Goal: Transaction & Acquisition: Purchase product/service

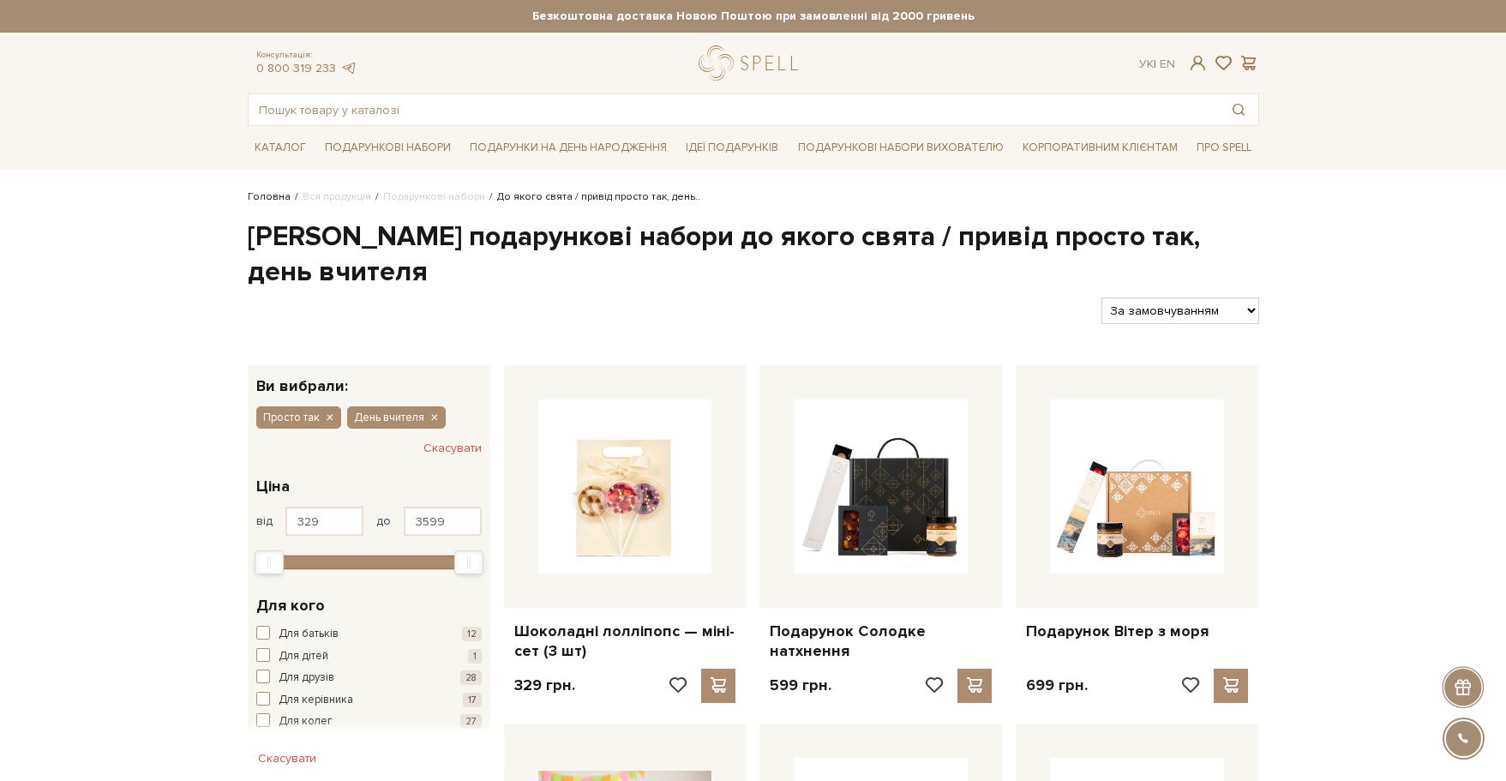
click at [266, 200] on link "Головна" at bounding box center [269, 196] width 43 height 13
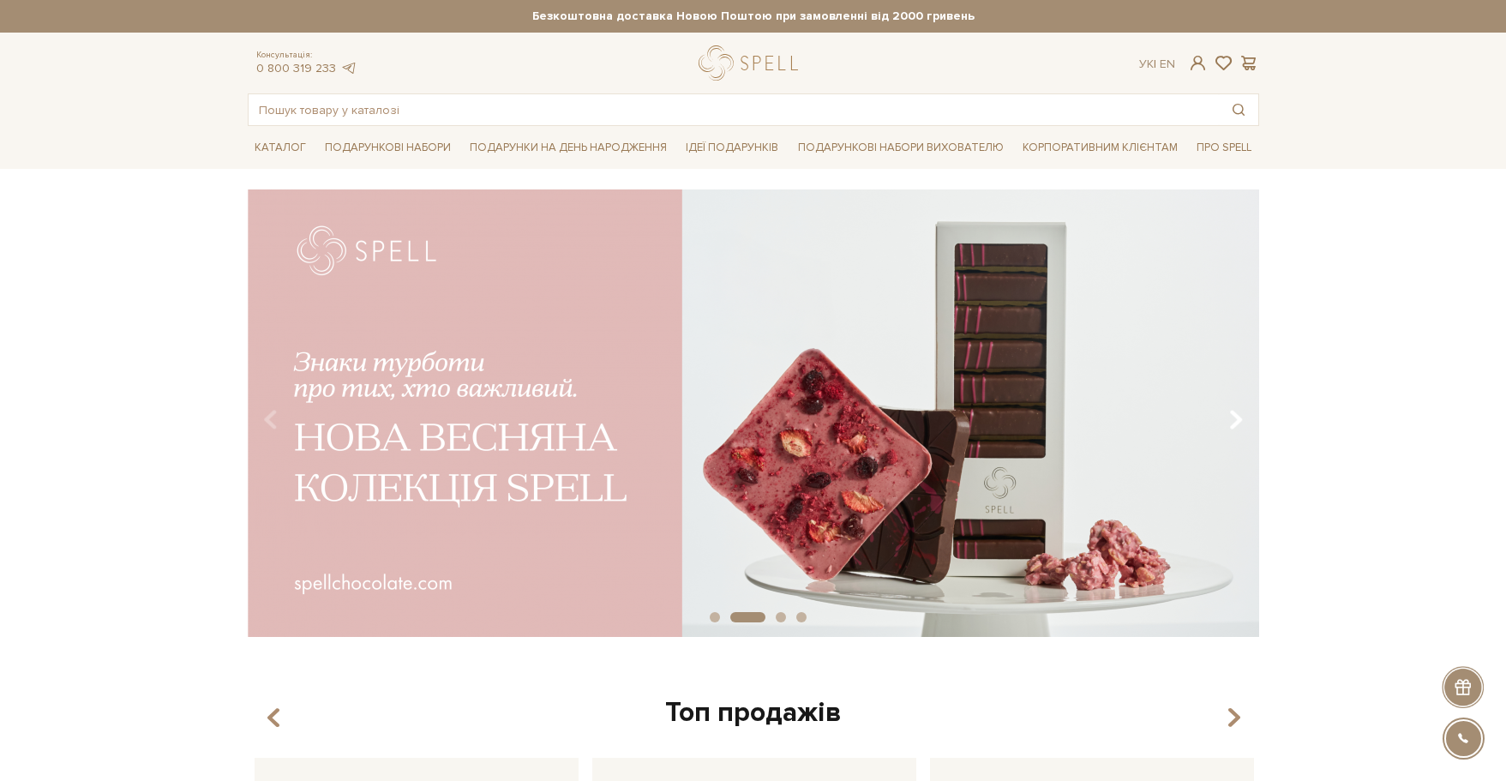
click at [1227, 428] on button "Carousel Navigation" at bounding box center [1232, 419] width 23 height 39
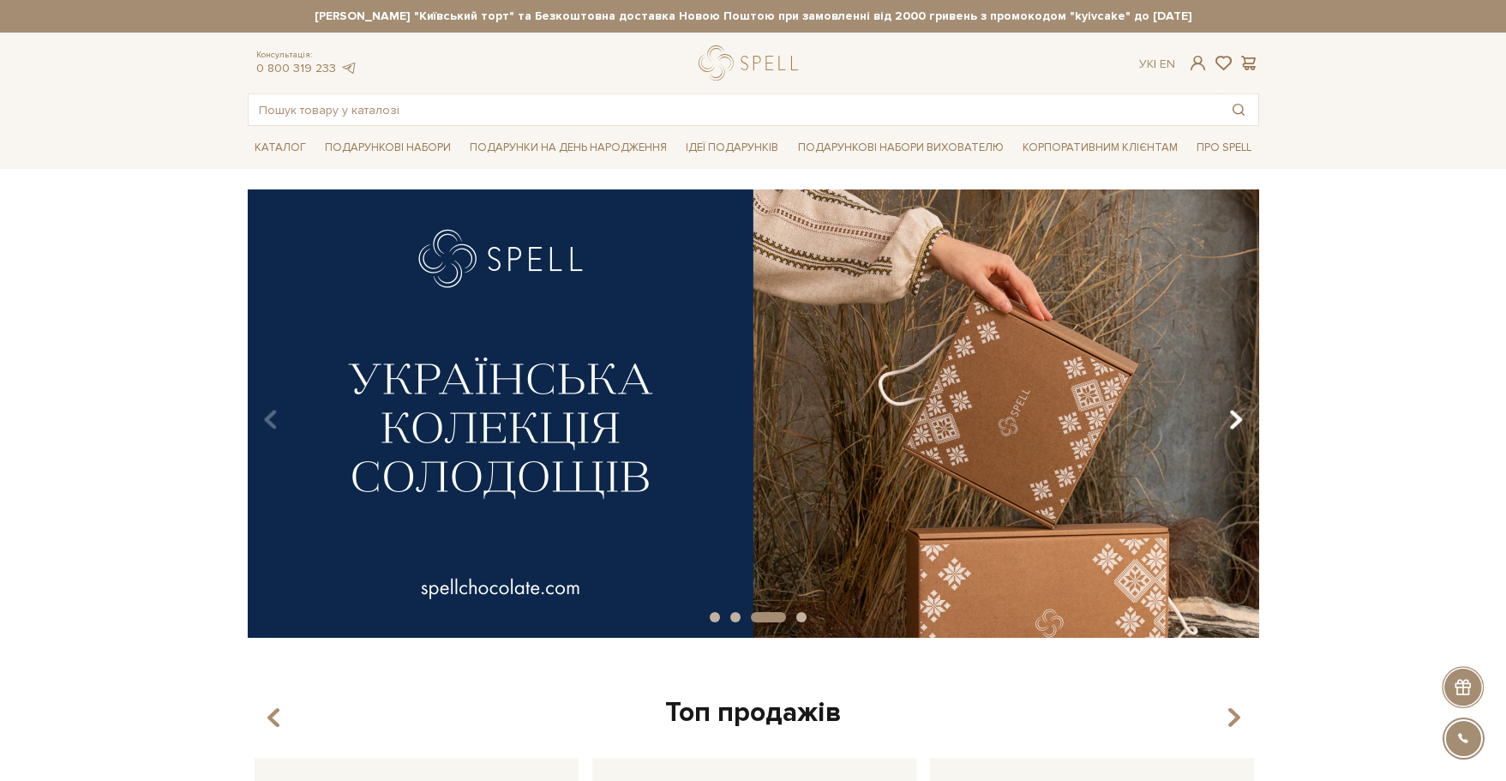
click at [1227, 428] on button "Carousel Navigation" at bounding box center [1232, 419] width 23 height 39
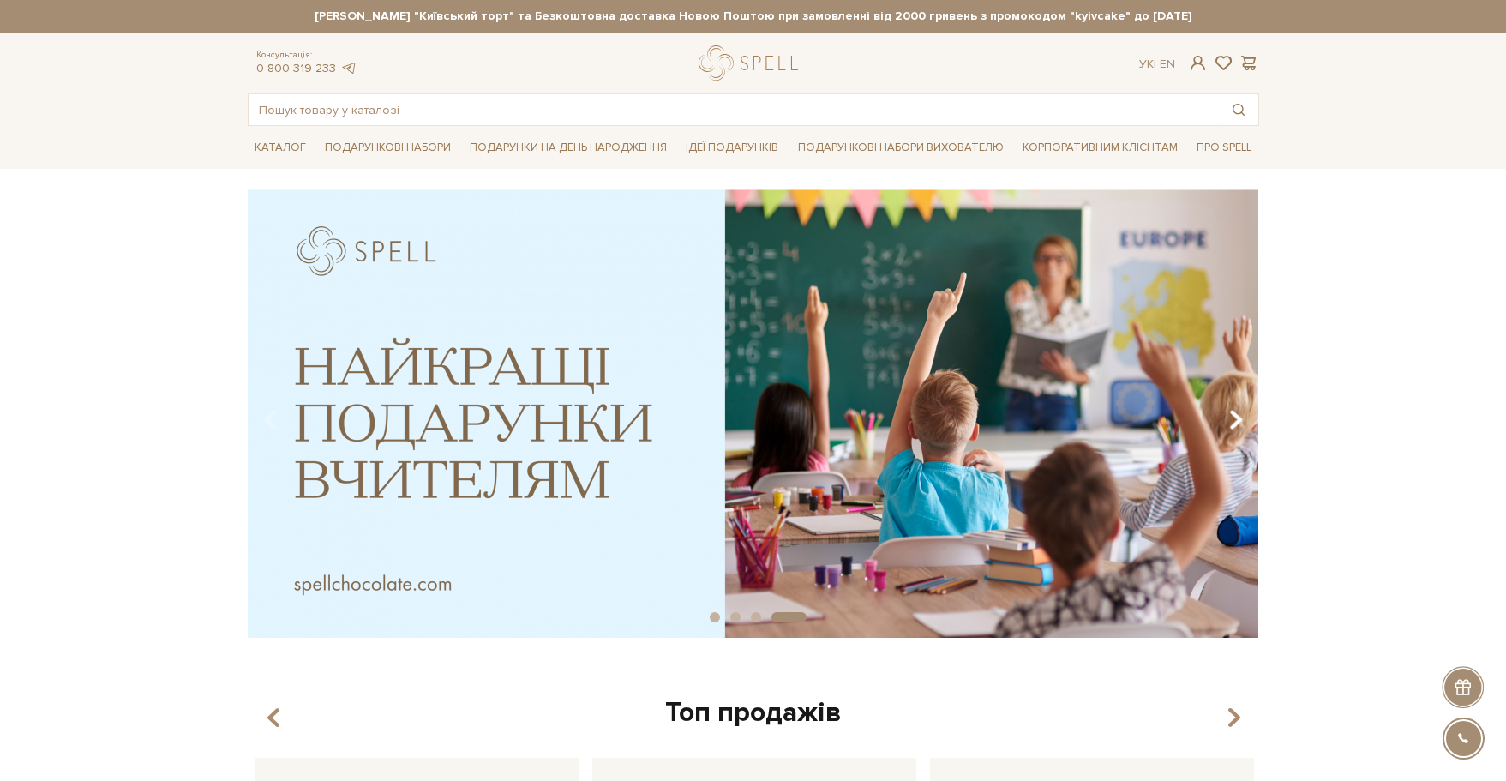
click at [1227, 428] on button "Carousel Navigation" at bounding box center [1232, 419] width 23 height 39
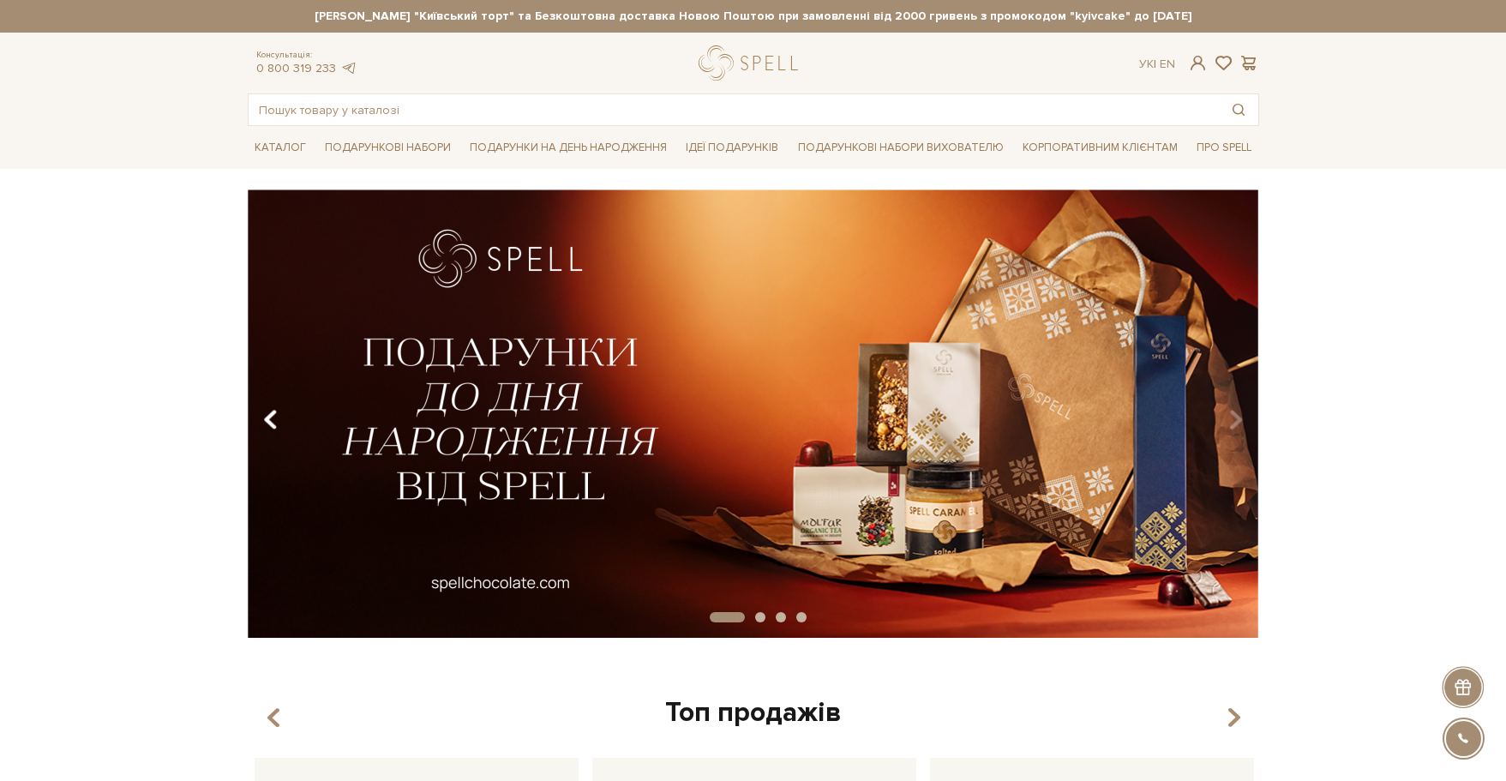
click at [275, 417] on icon "Carousel Navigation" at bounding box center [270, 419] width 15 height 29
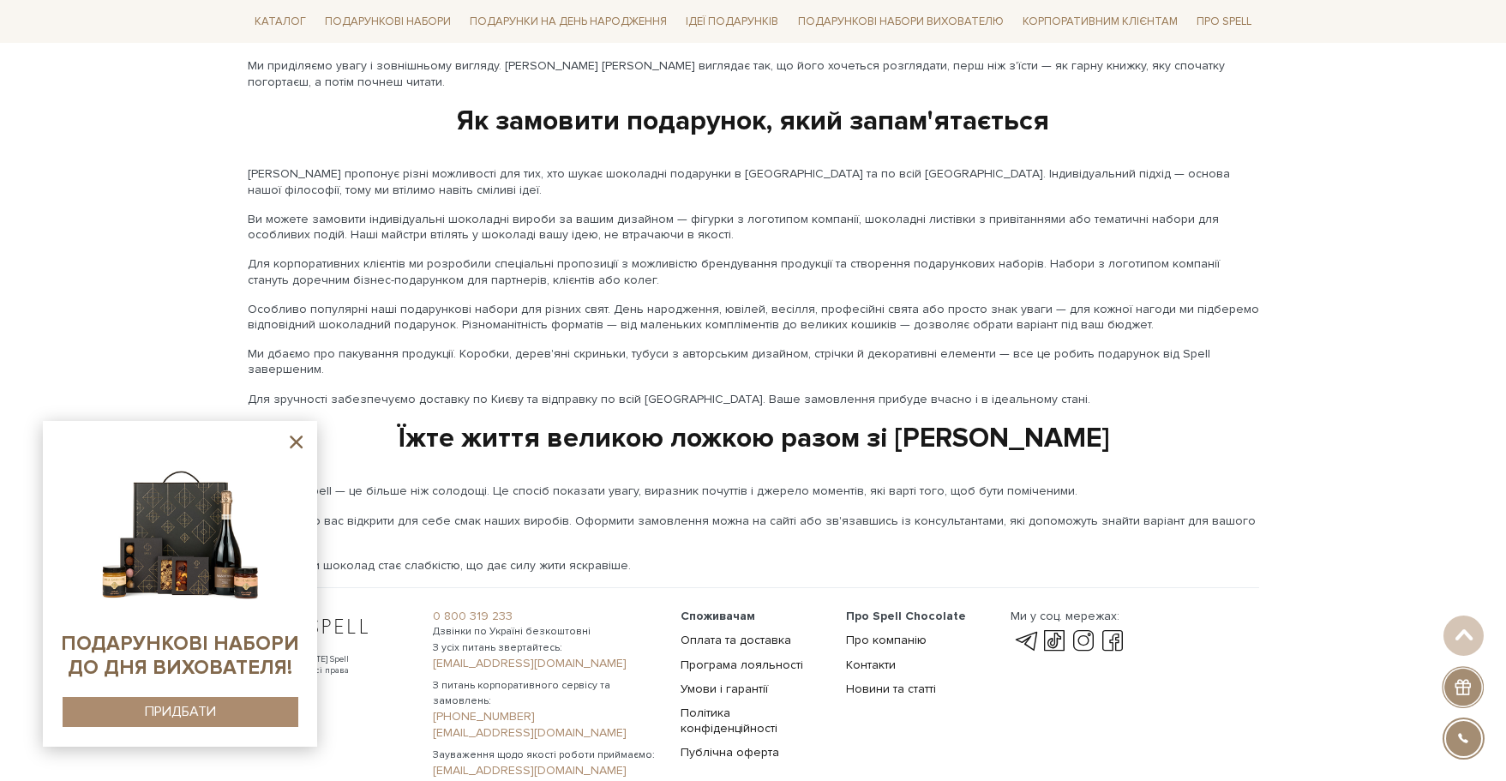
scroll to position [2727, 0]
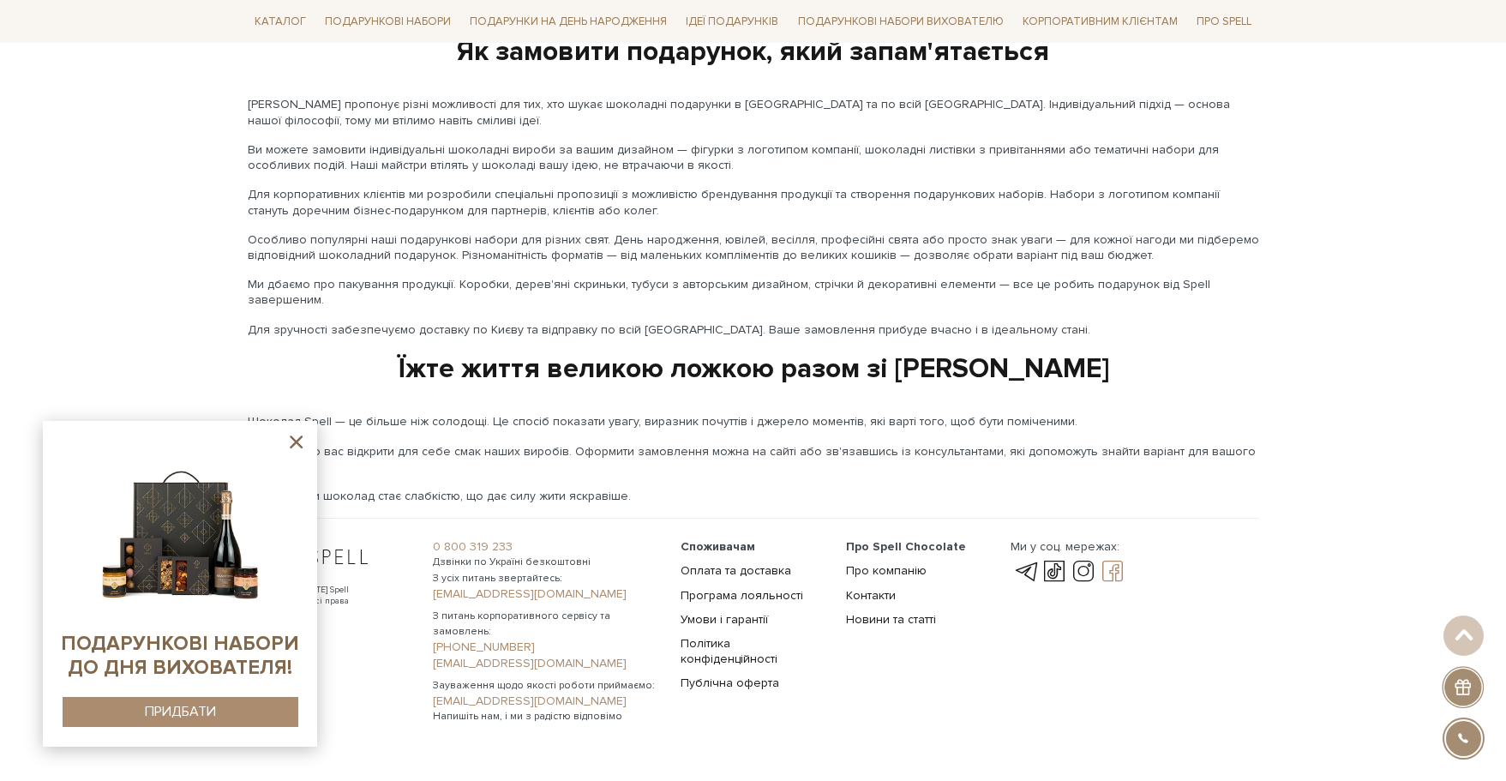
click at [1112, 561] on link at bounding box center [1112, 571] width 29 height 21
click at [295, 448] on icon at bounding box center [295, 441] width 21 height 21
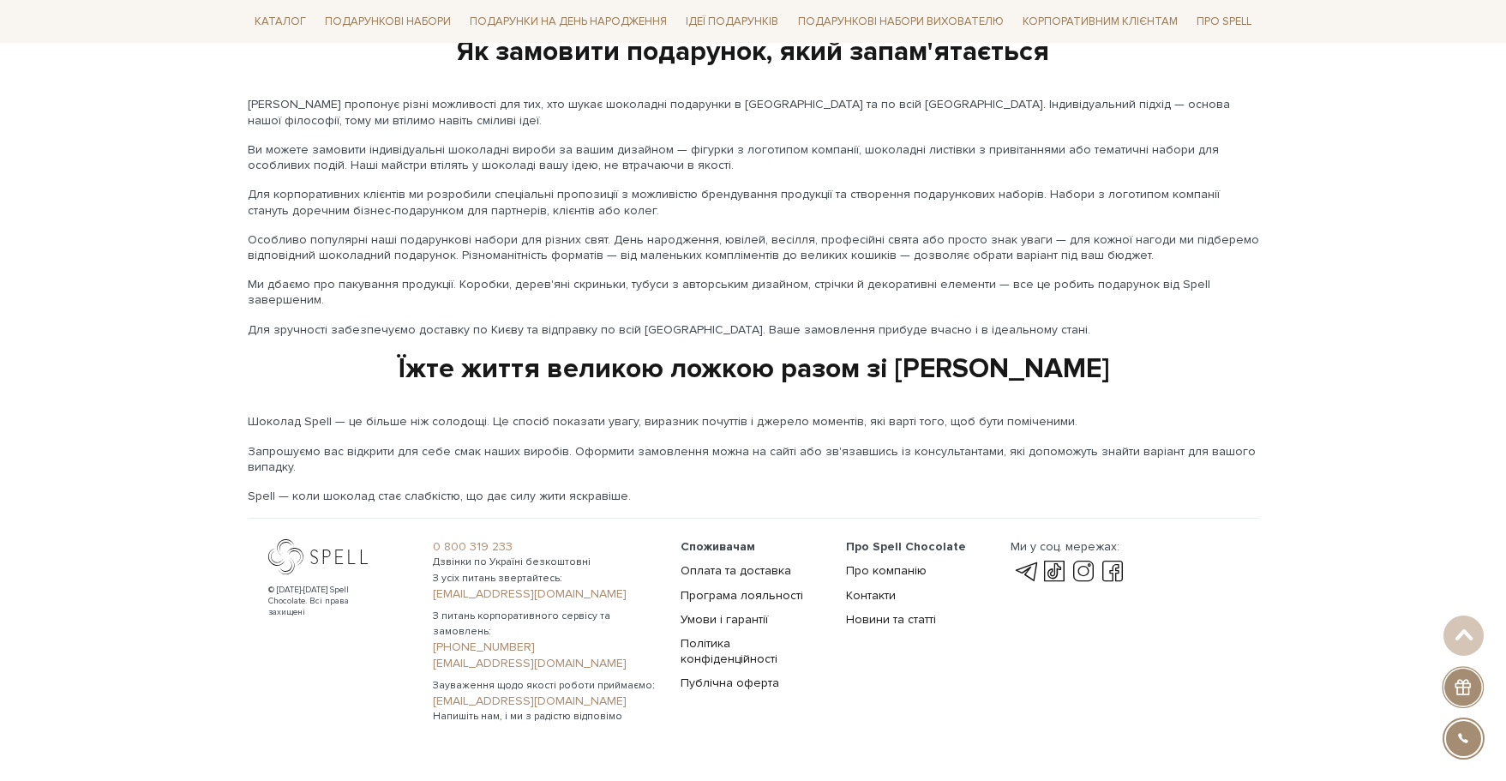
click at [1462, 686] on div at bounding box center [1463, 687] width 42 height 42
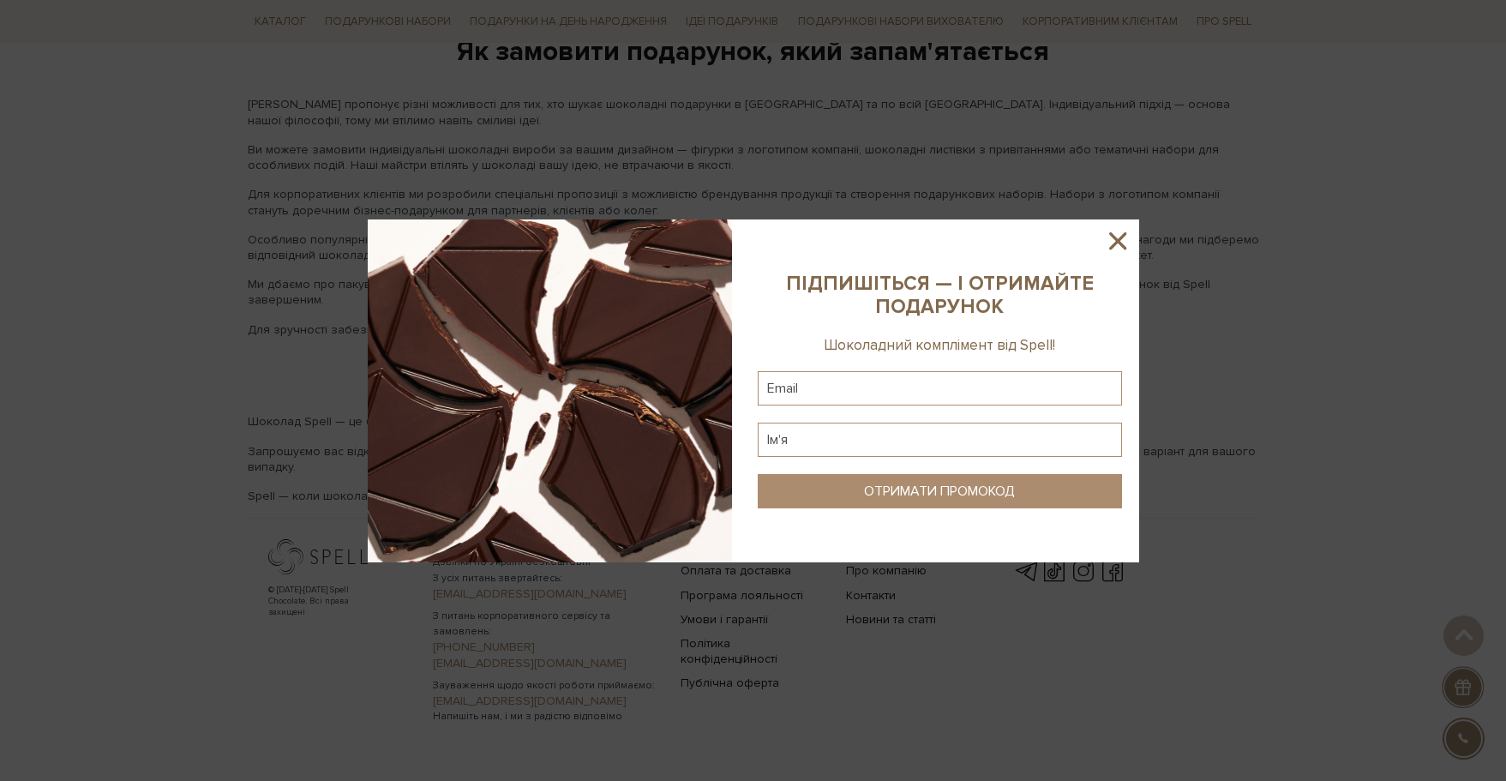
click at [1122, 239] on icon at bounding box center [1117, 240] width 29 height 29
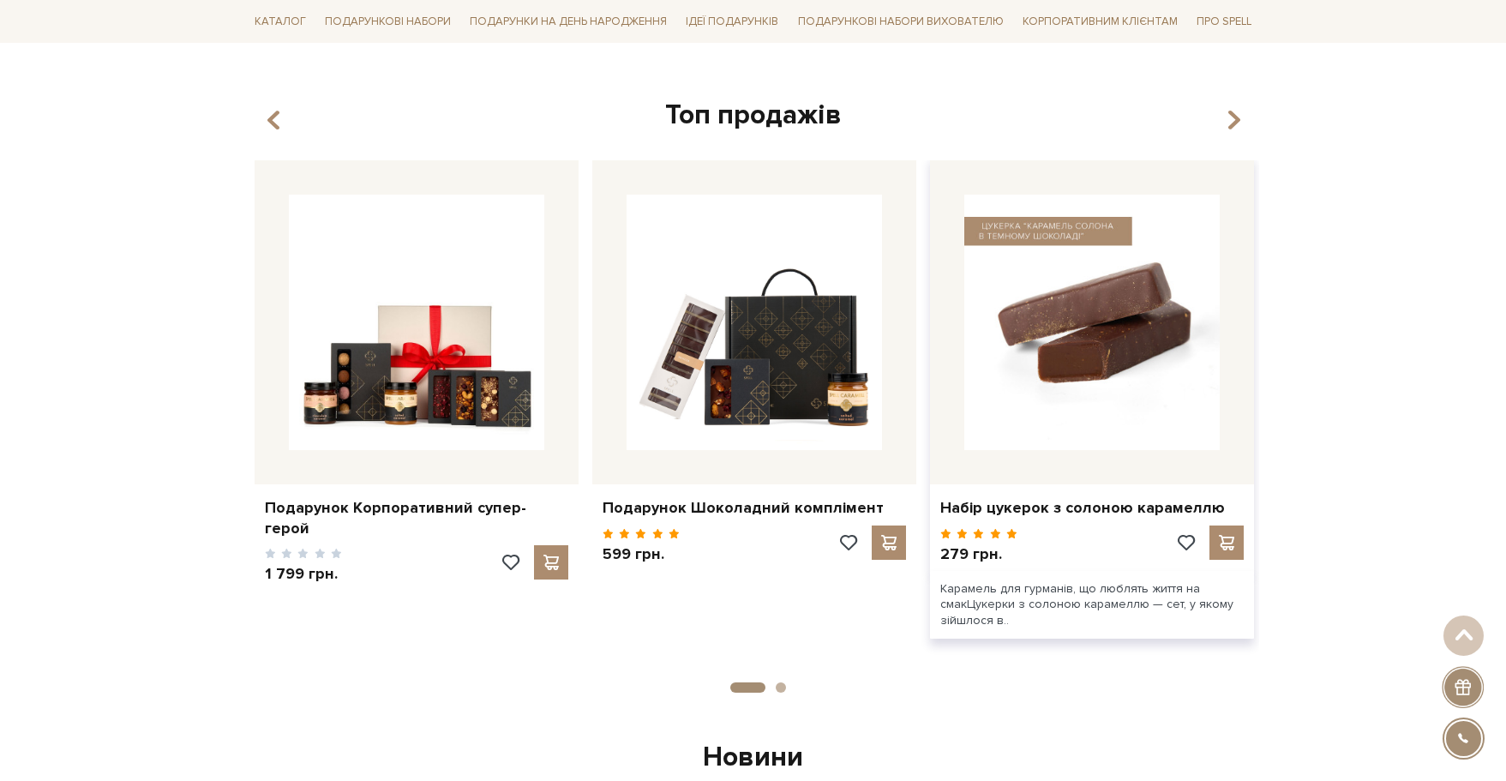
scroll to position [498, 0]
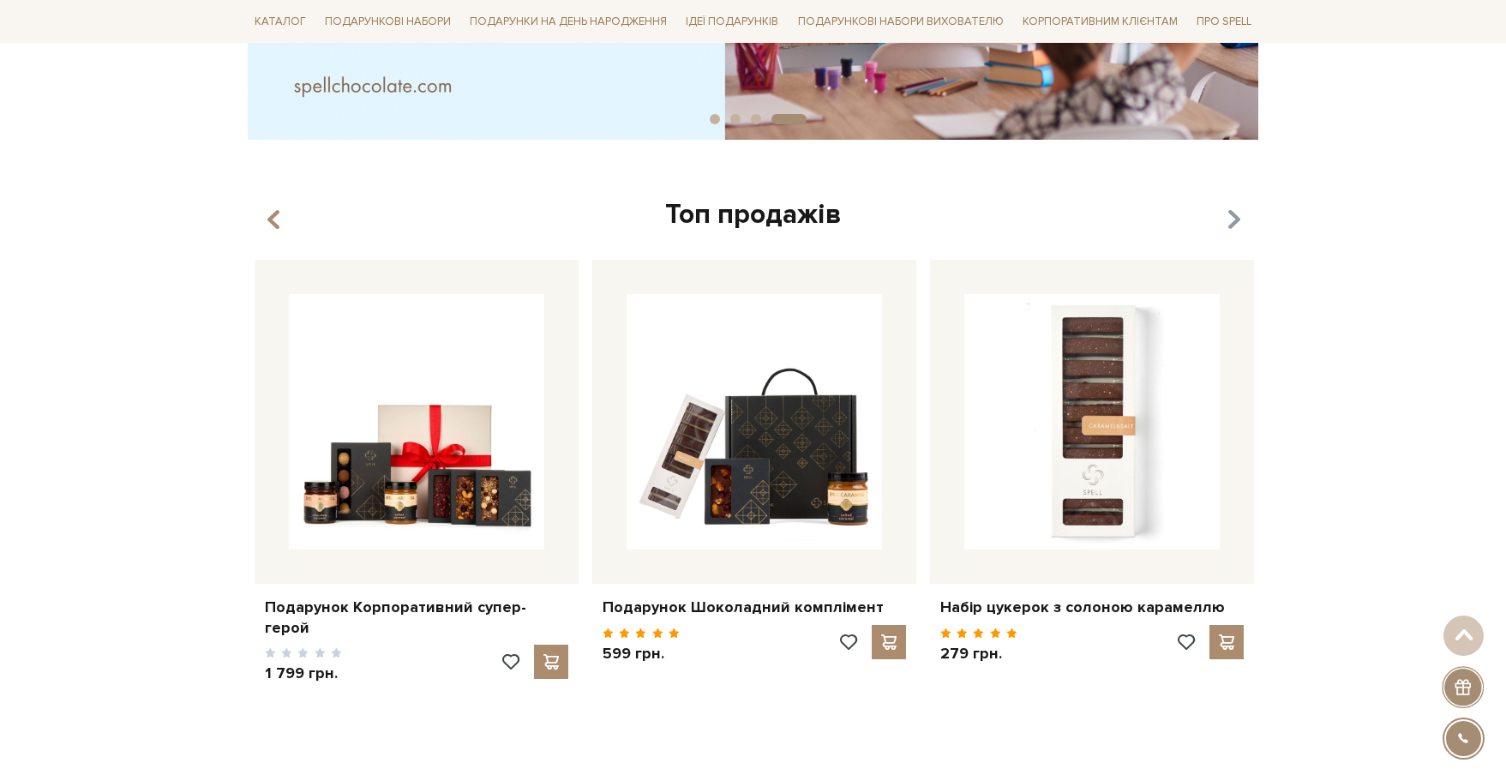
click at [1238, 219] on icon "button" at bounding box center [1233, 220] width 15 height 29
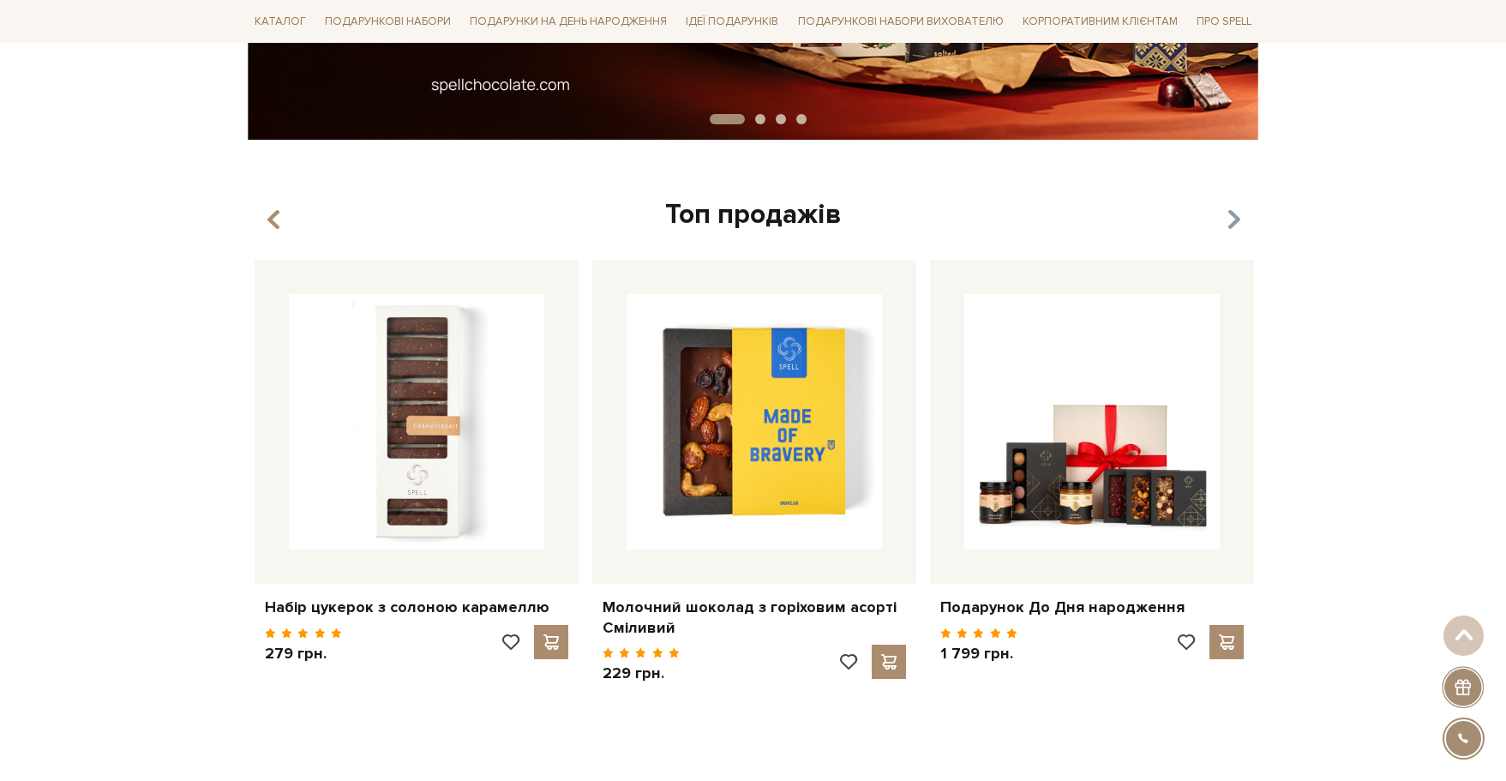
click at [1230, 222] on icon "button" at bounding box center [1233, 220] width 15 height 29
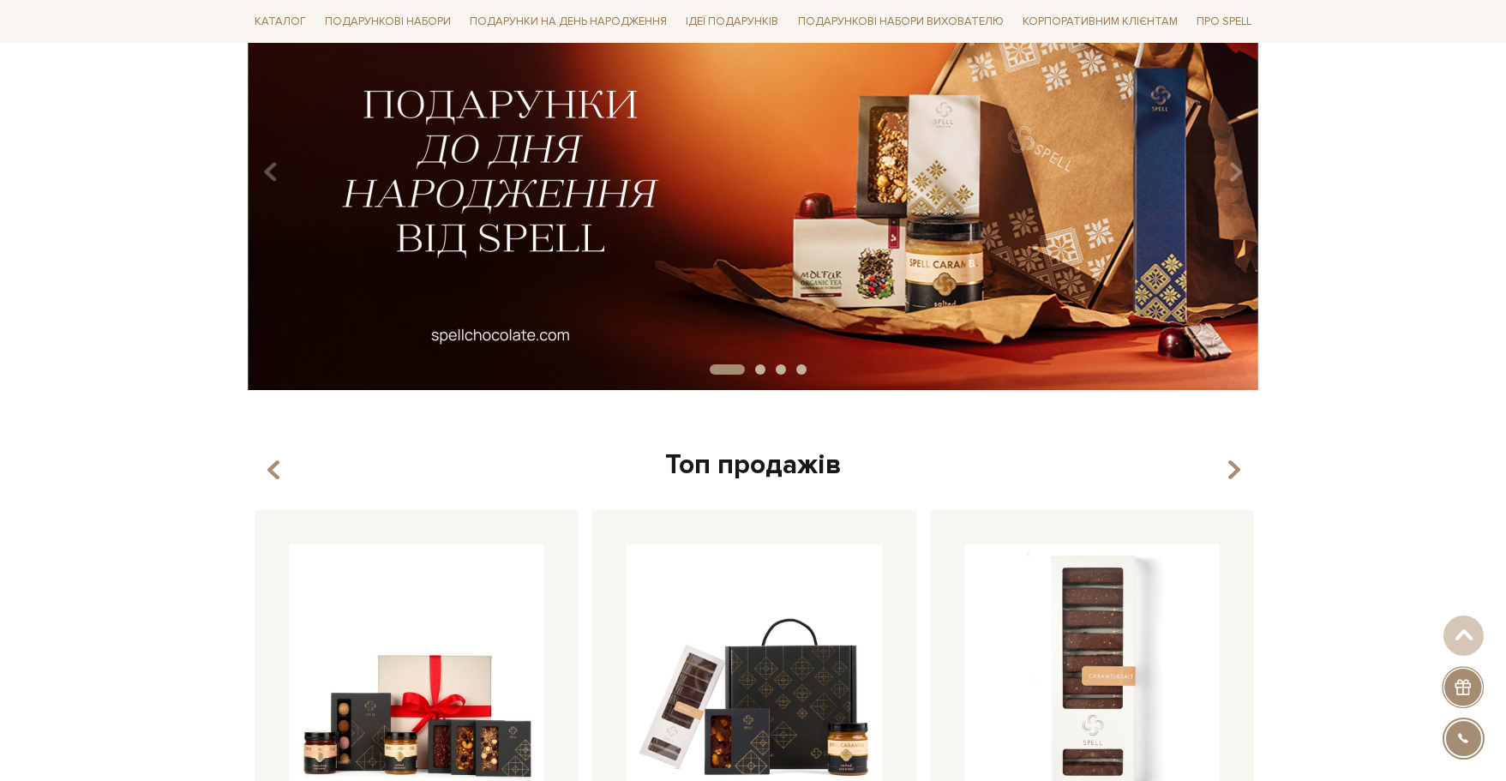
scroll to position [0, 0]
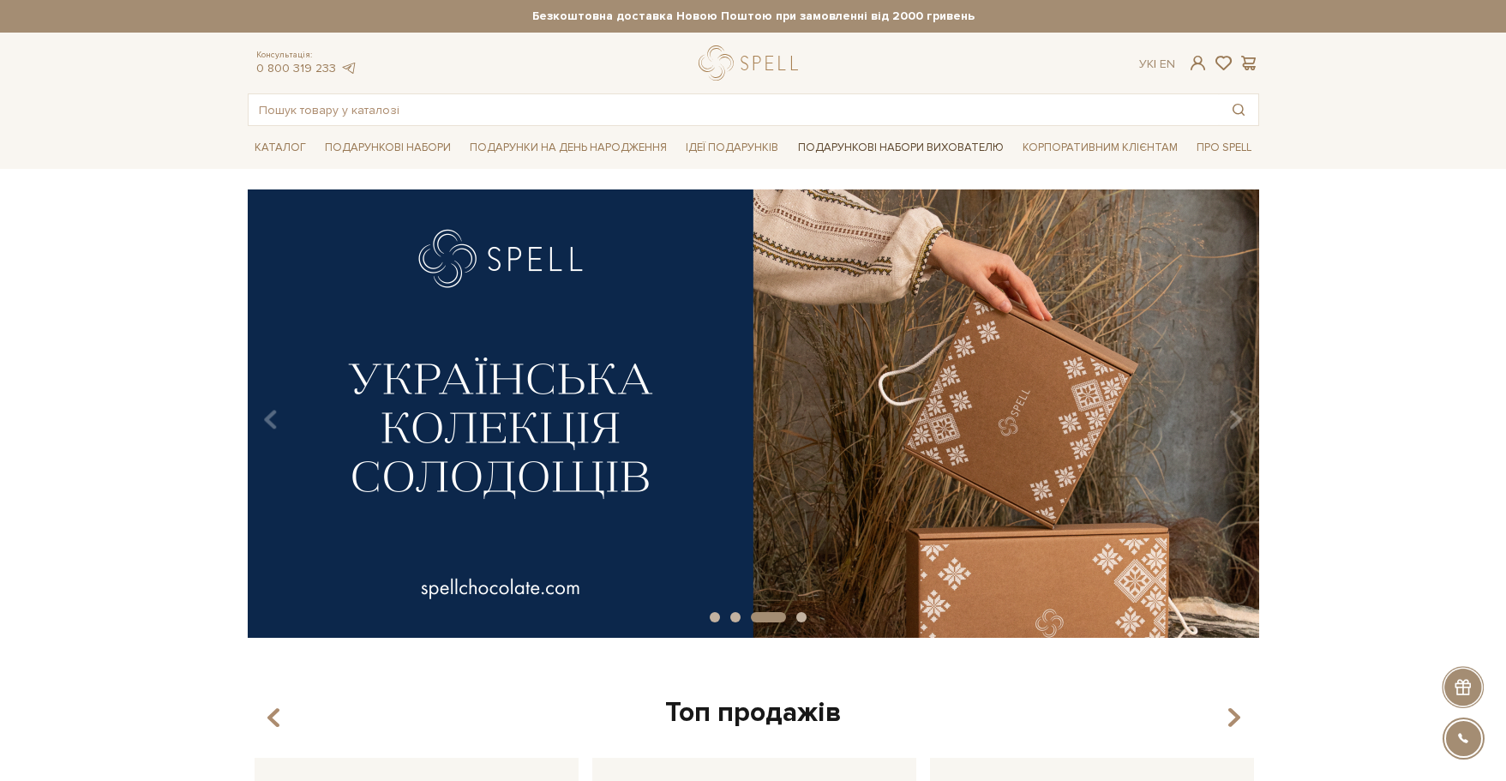
click at [932, 145] on link "Подарункові набори вихователю" at bounding box center [900, 147] width 219 height 29
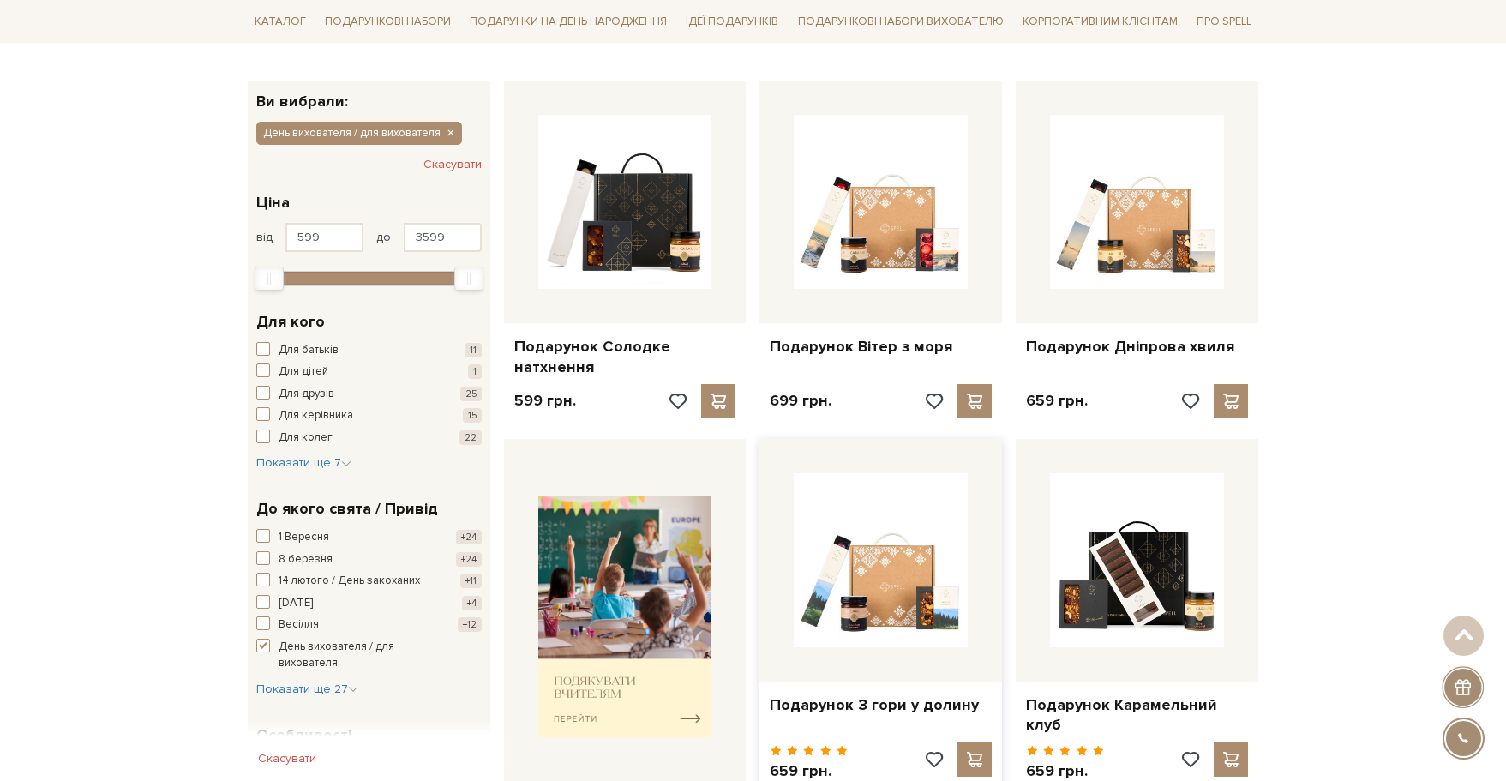
scroll to position [343, 0]
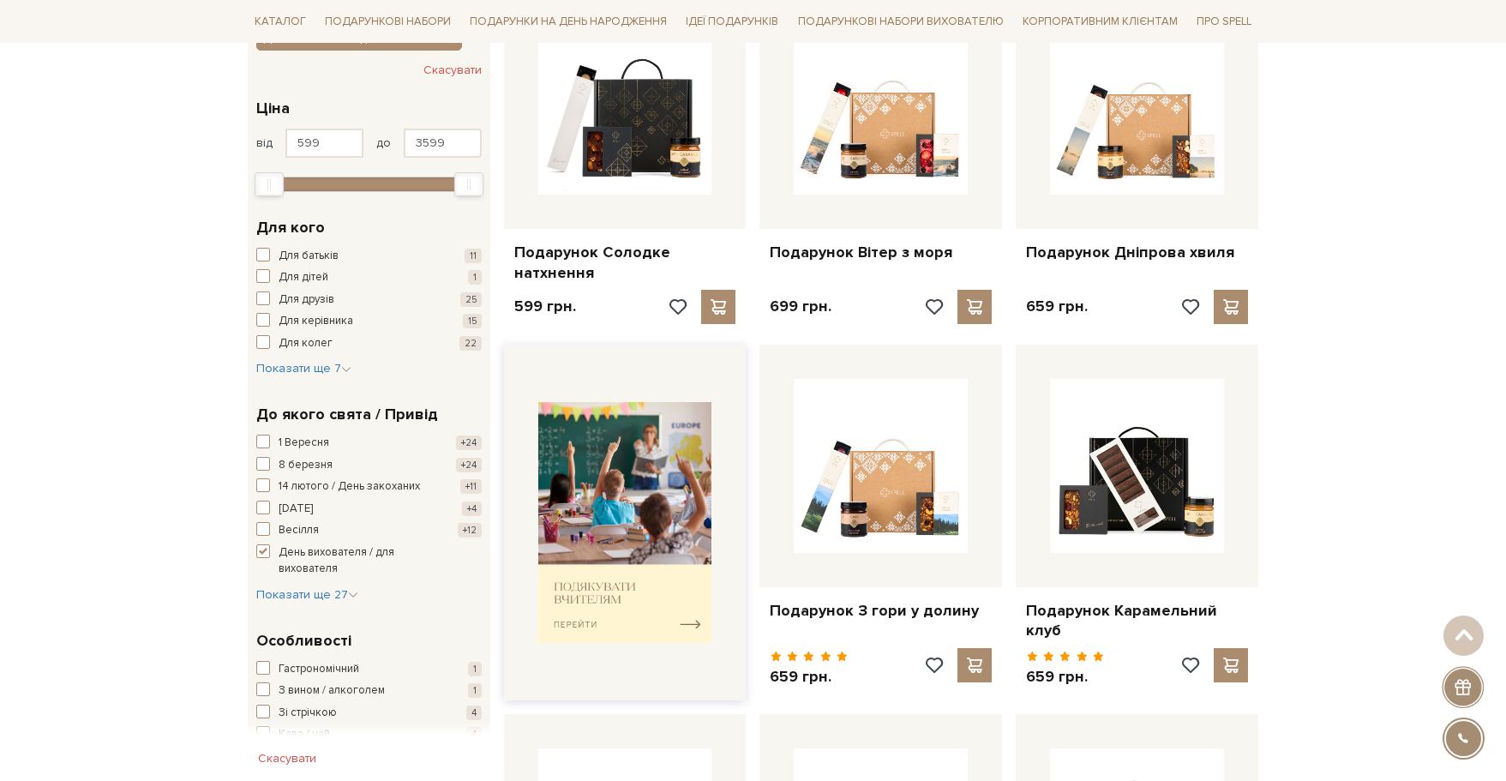
click at [607, 606] on img at bounding box center [625, 522] width 174 height 241
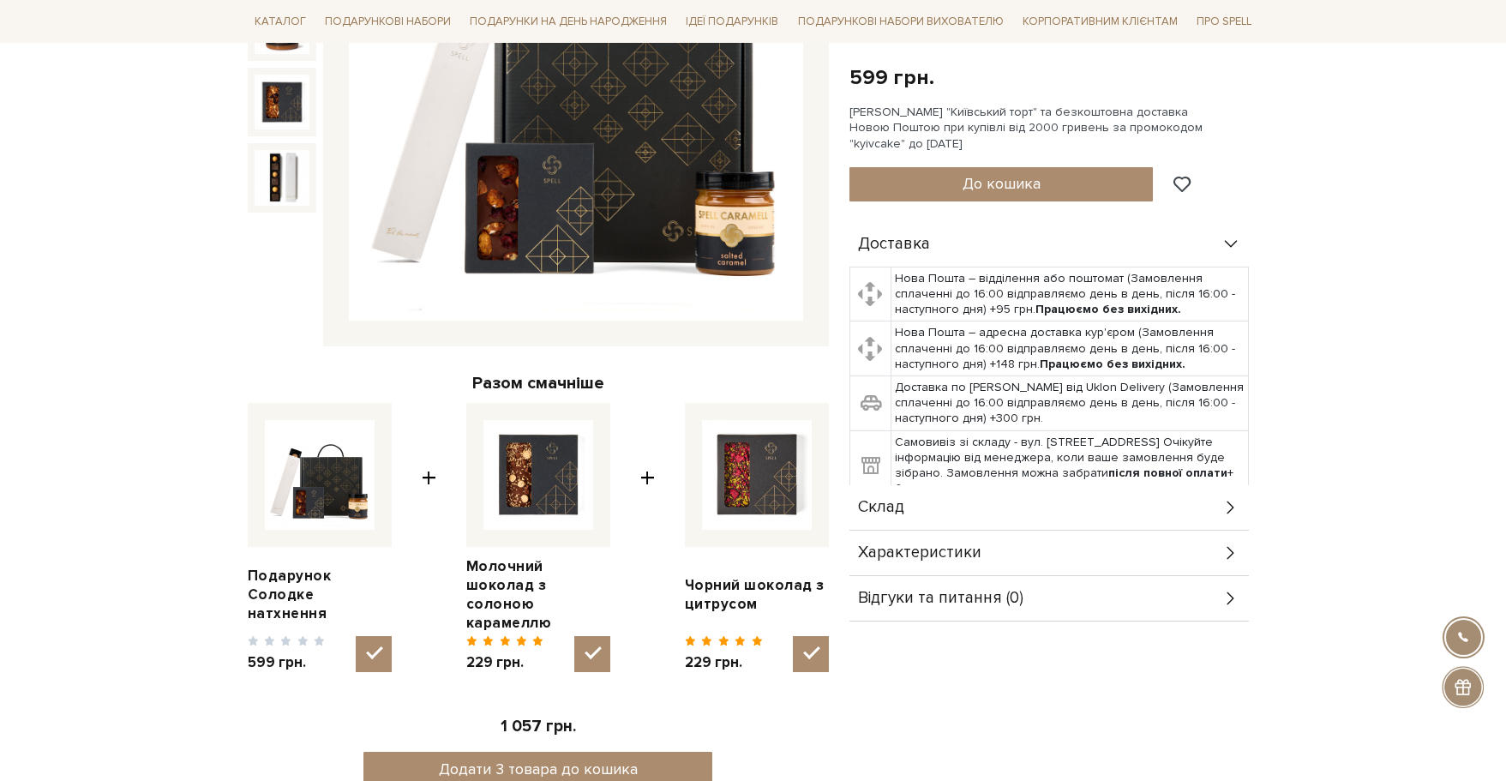
scroll to position [514, 0]
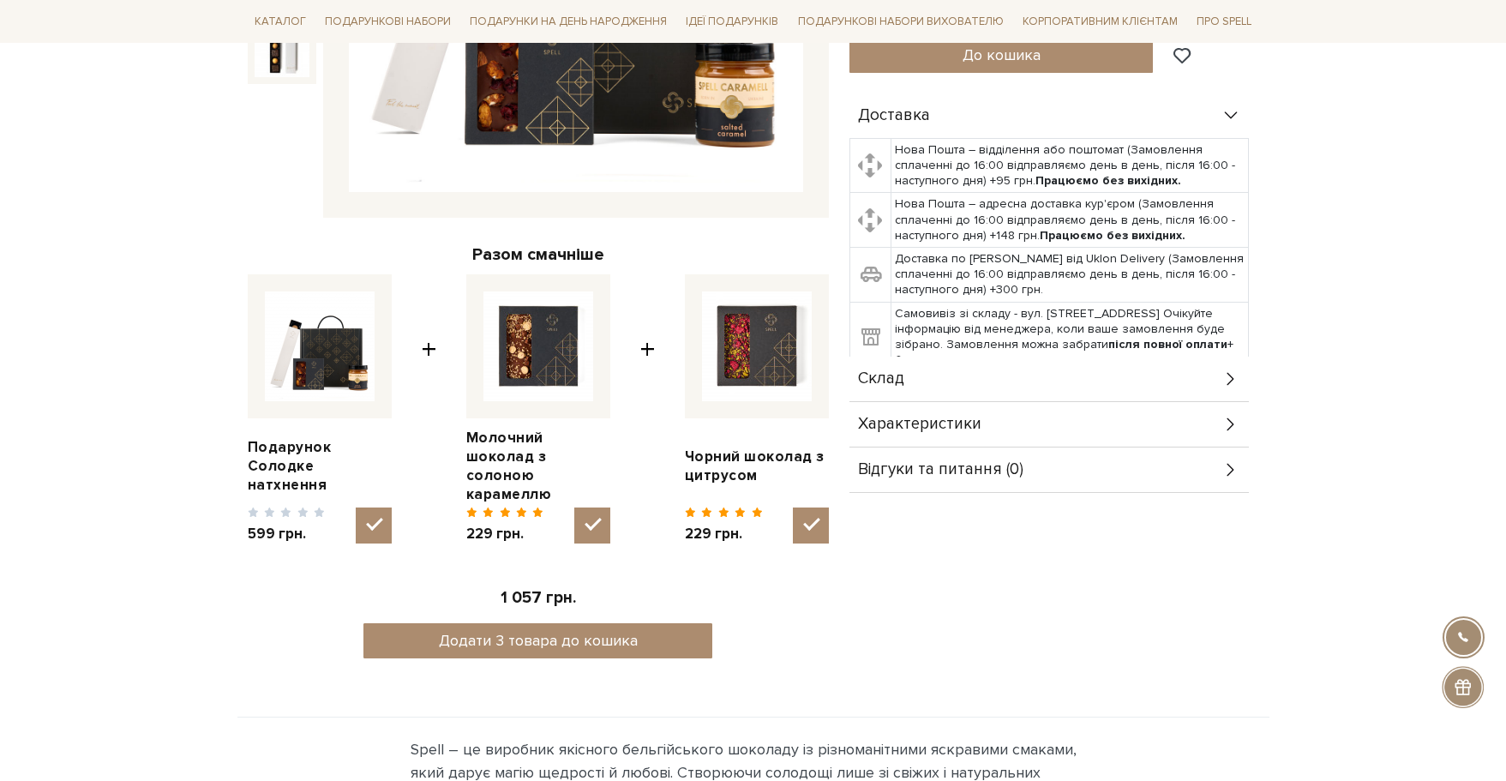
click at [951, 363] on div "Склад" at bounding box center [1048, 379] width 399 height 45
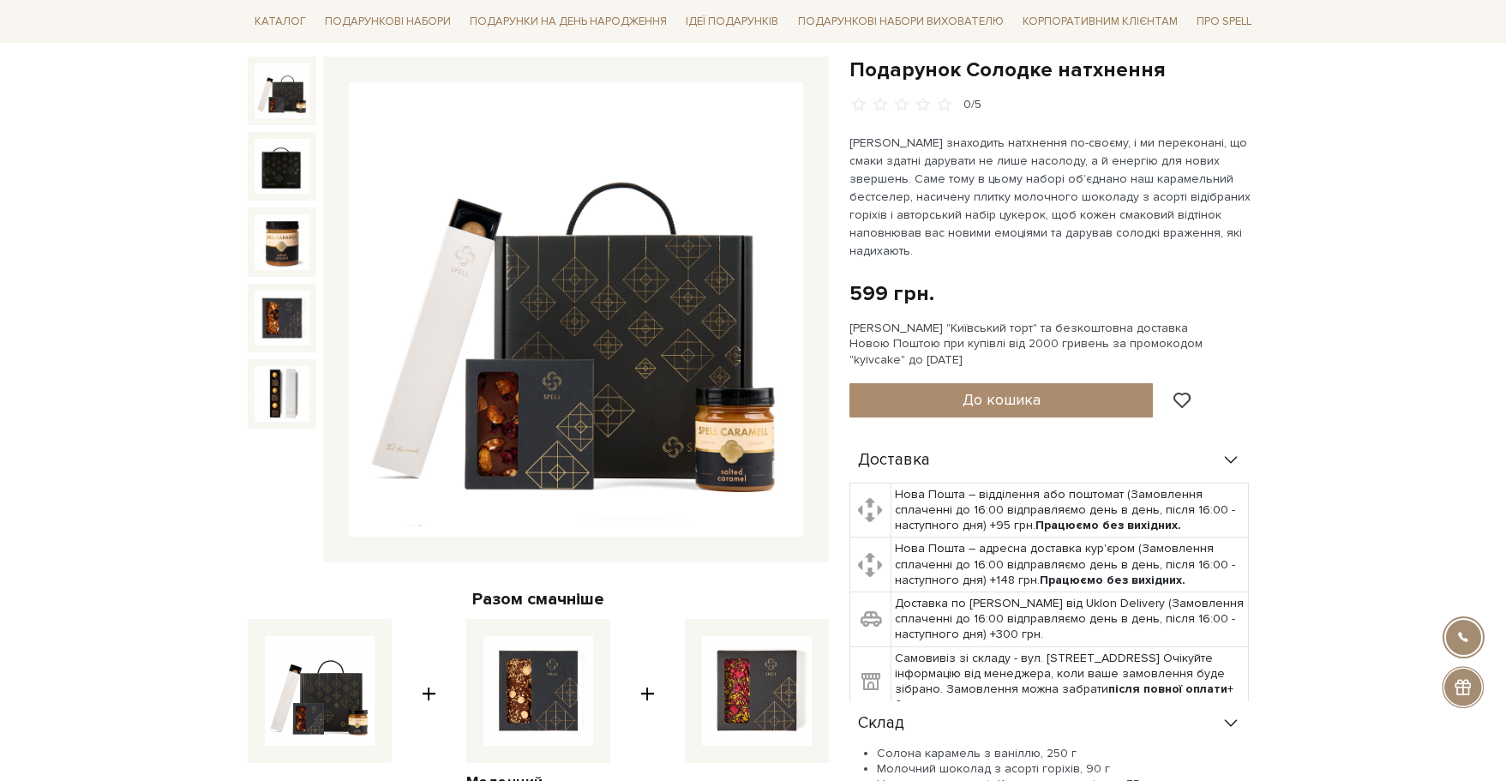
scroll to position [429, 0]
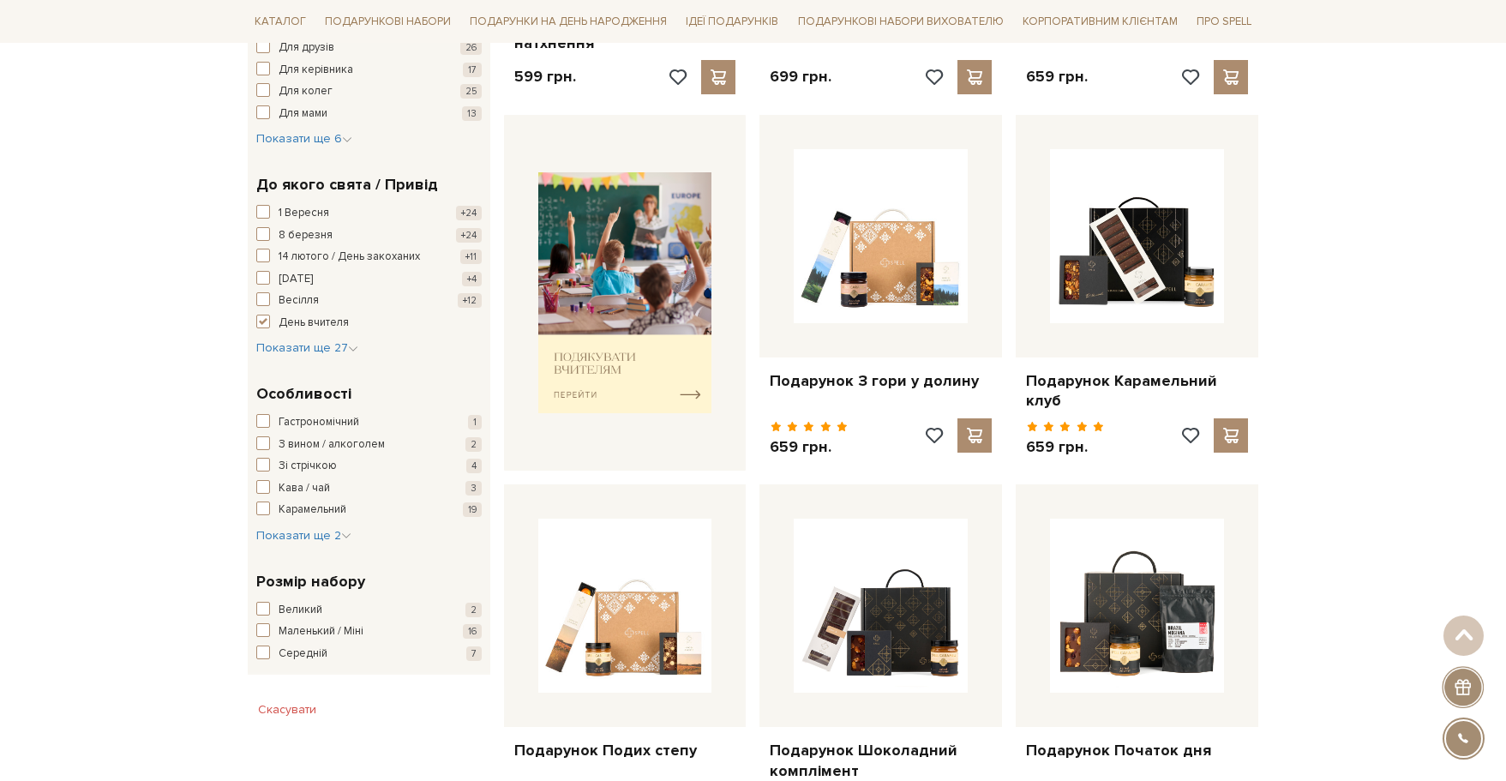
scroll to position [600, 0]
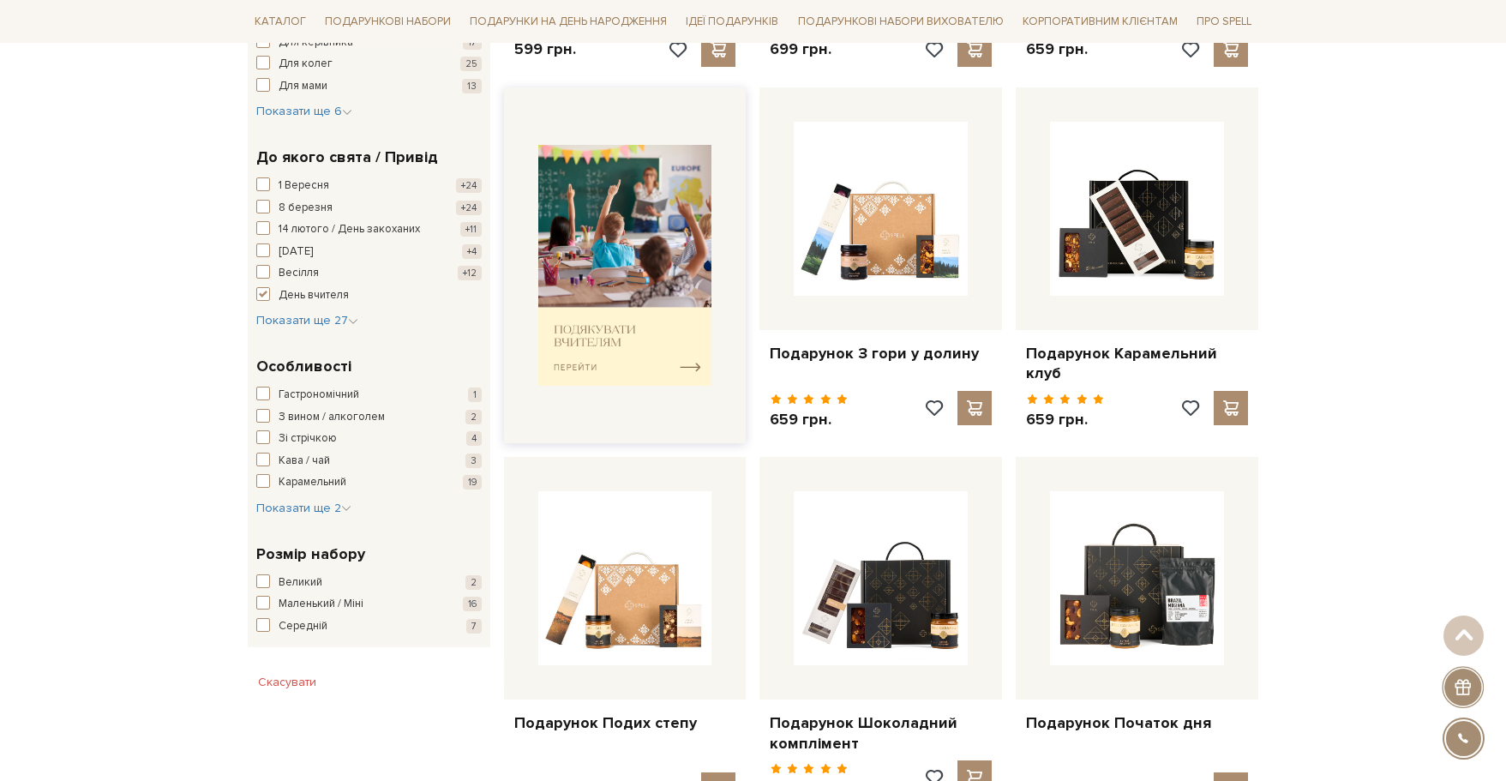
click at [598, 317] on img at bounding box center [625, 265] width 174 height 241
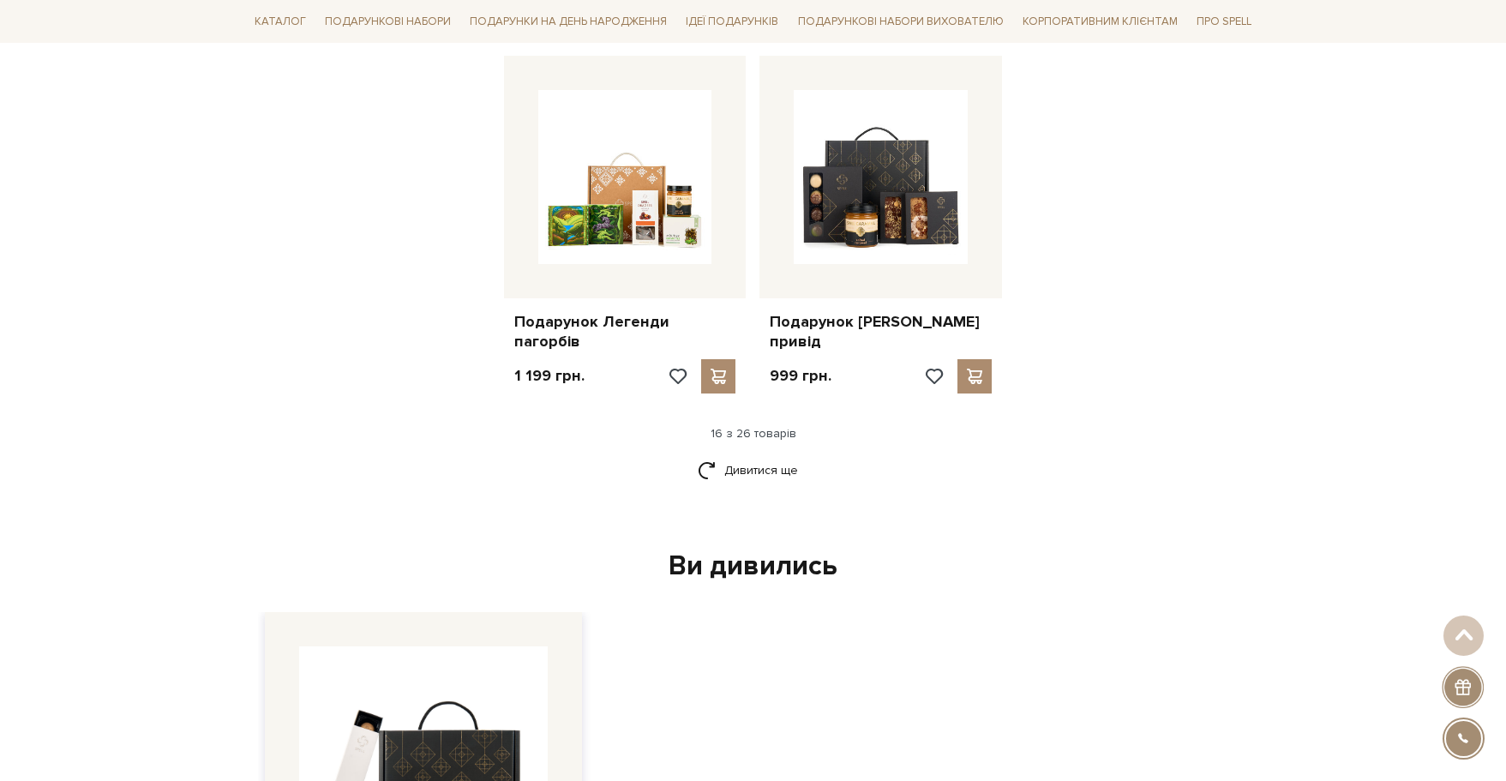
scroll to position [2143, 0]
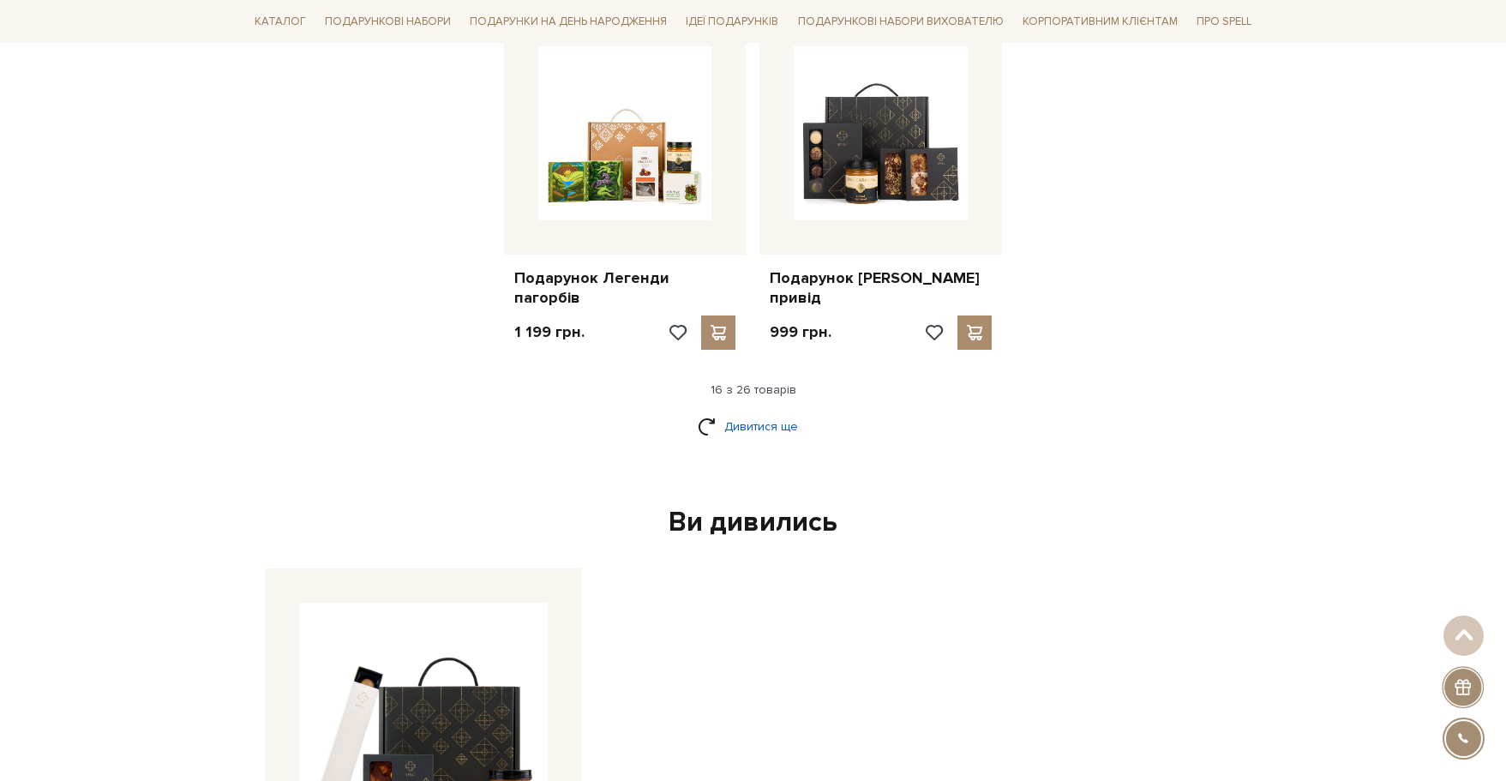
click at [759, 411] on link "Дивитися ще" at bounding box center [753, 426] width 111 height 30
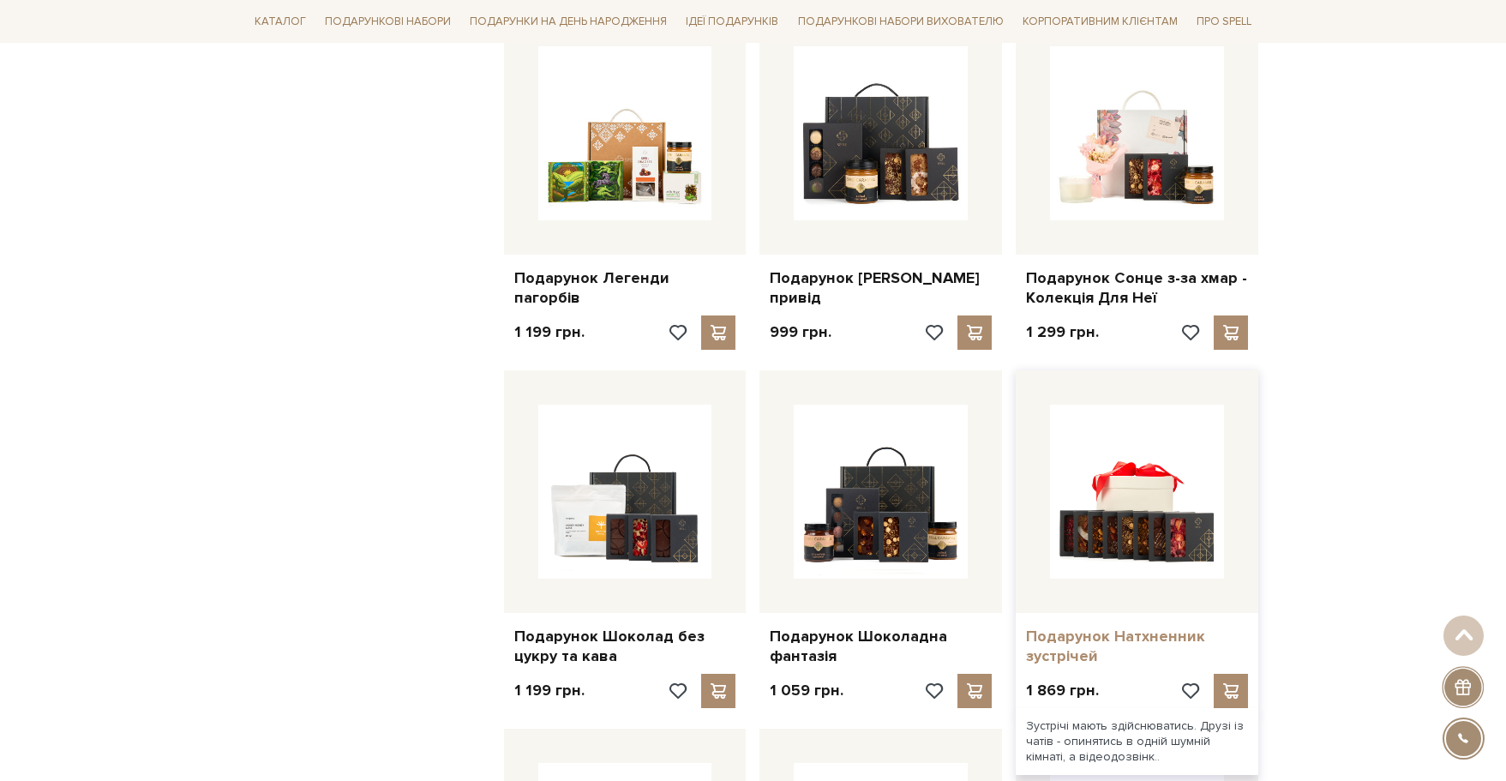
click at [1101, 627] on link "Подарунок Натхненник зустрічей" at bounding box center [1137, 647] width 222 height 40
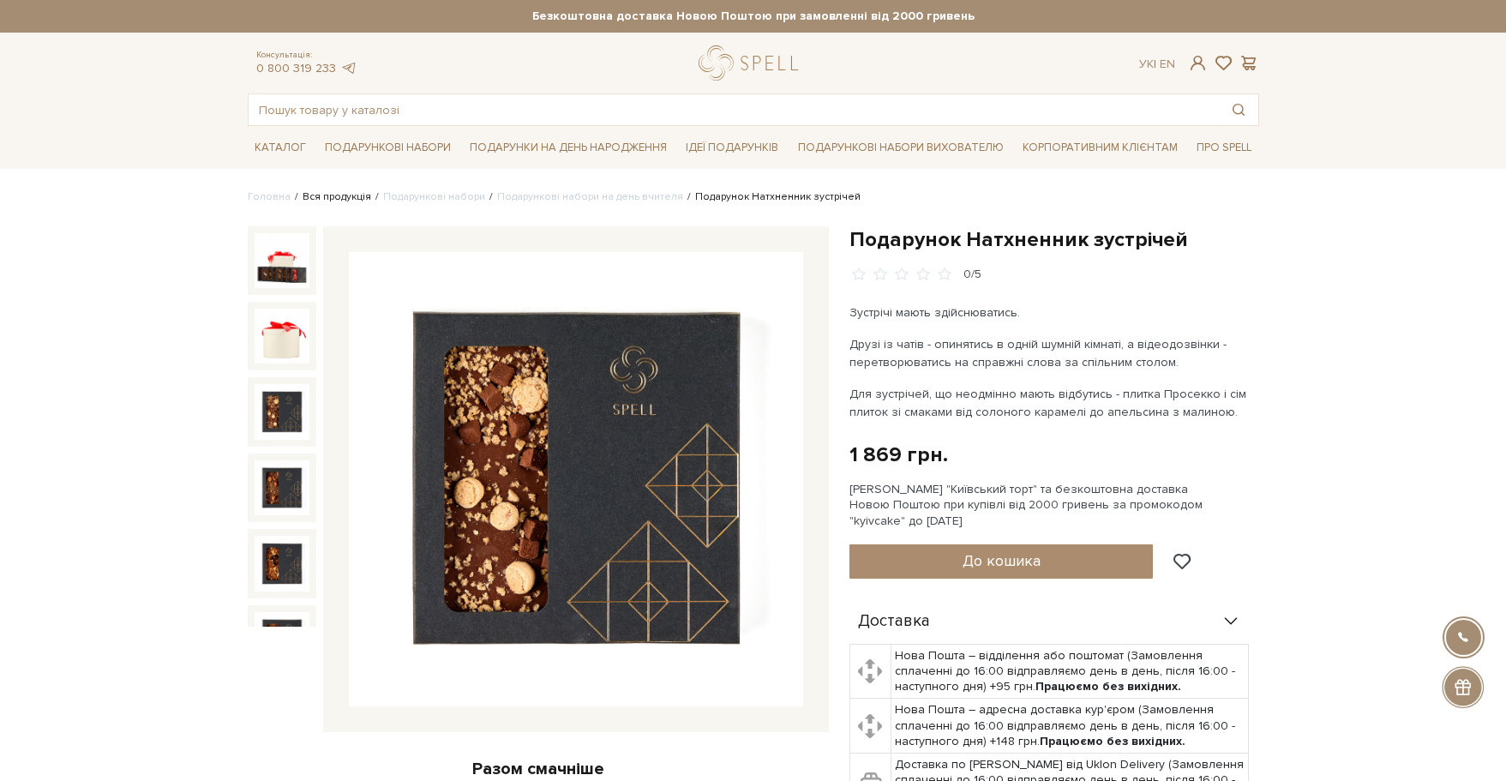
click at [327, 198] on link "Вся продукція" at bounding box center [337, 196] width 69 height 13
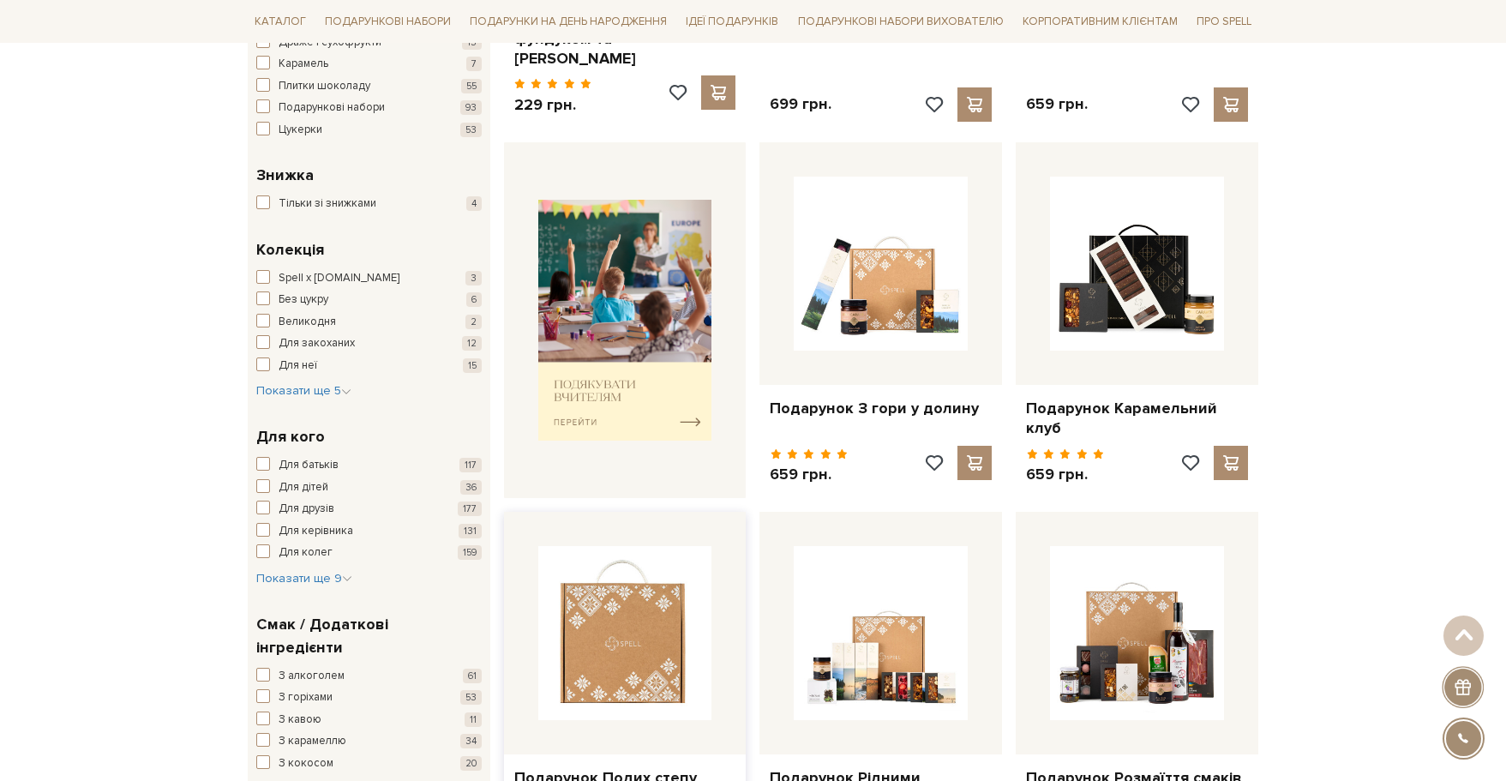
scroll to position [257, 0]
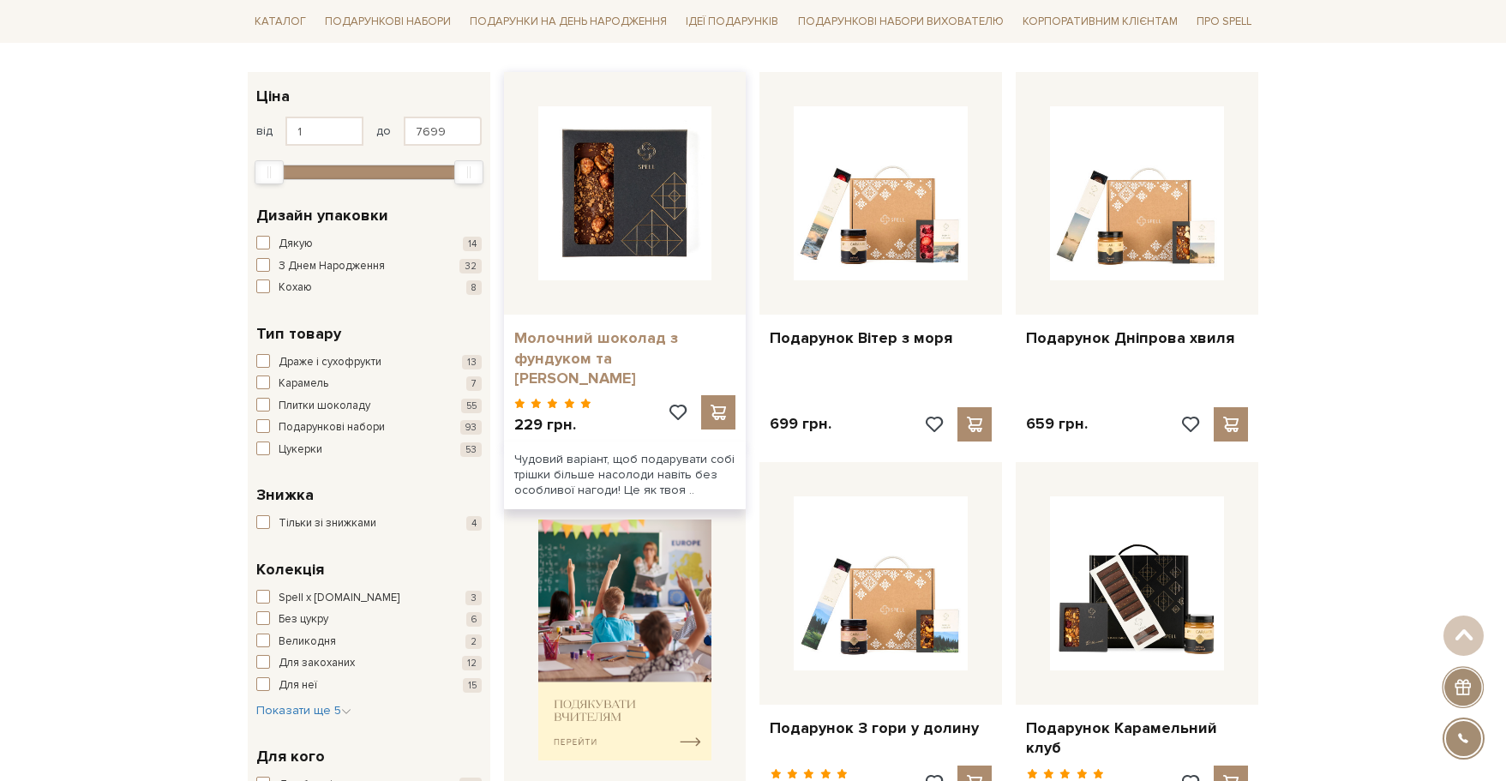
click at [630, 356] on link "Молочний шоколад з фундуком та [PERSON_NAME]" at bounding box center [625, 358] width 222 height 60
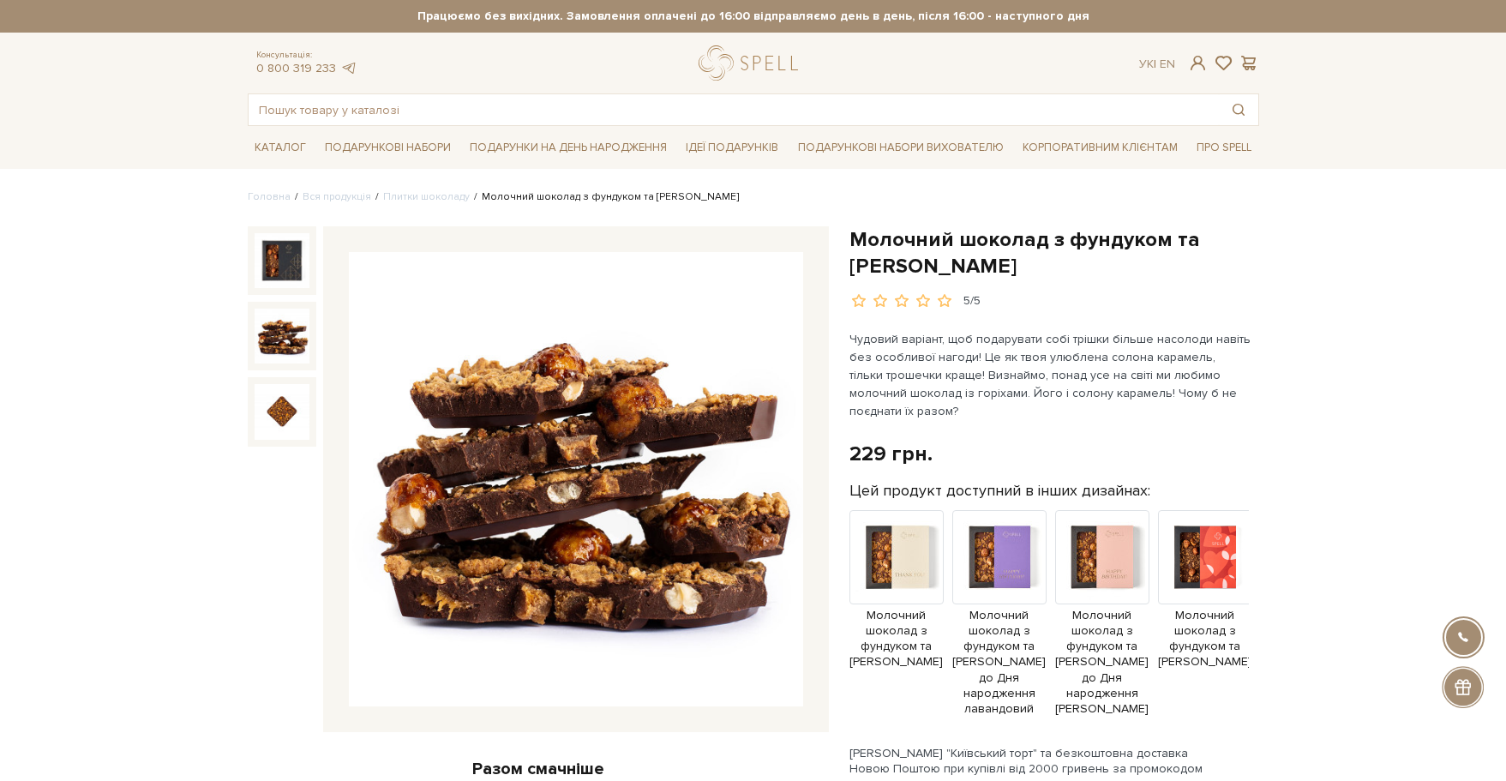
click at [282, 343] on img at bounding box center [282, 336] width 55 height 55
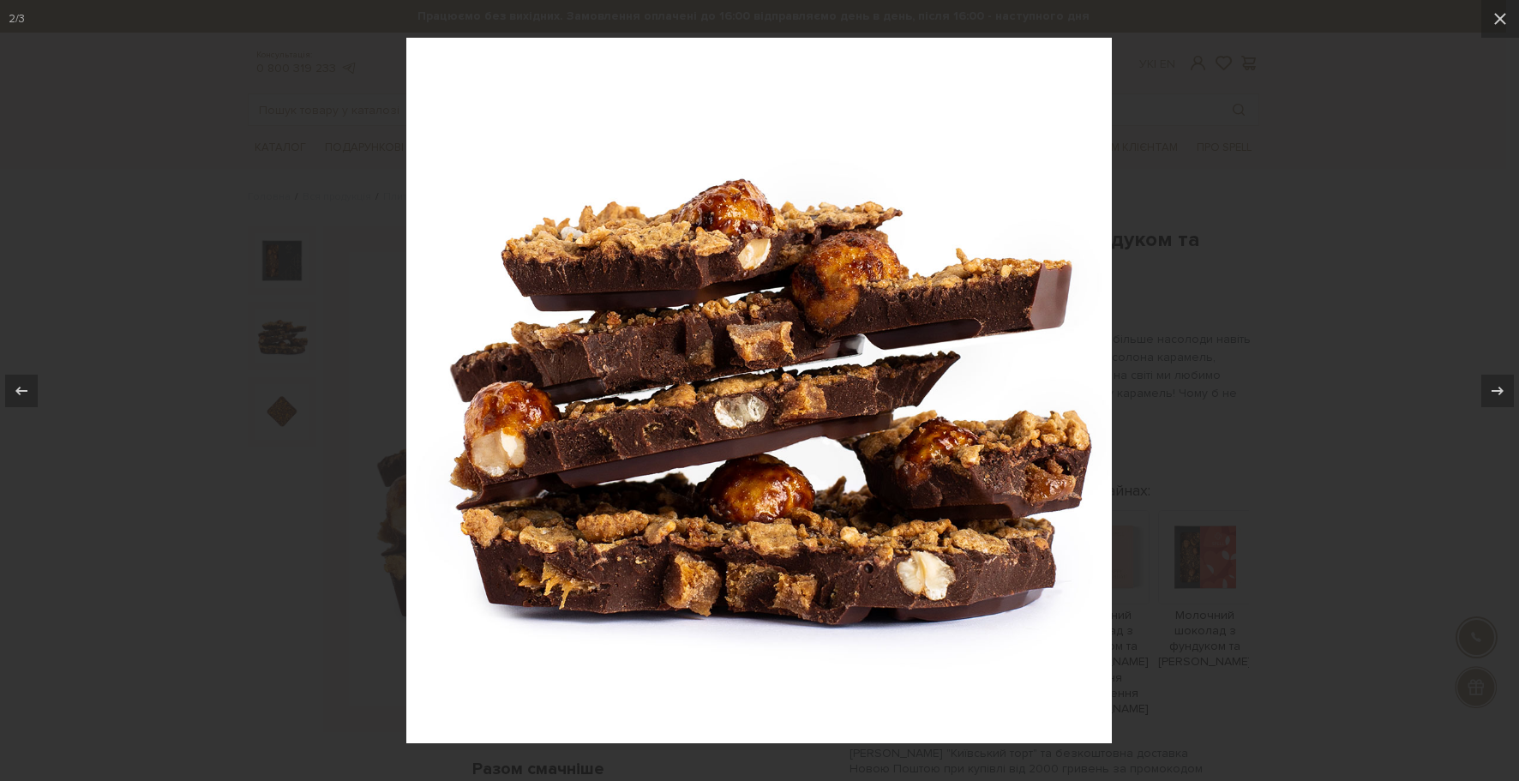
click at [1449, 281] on div at bounding box center [759, 390] width 1519 height 781
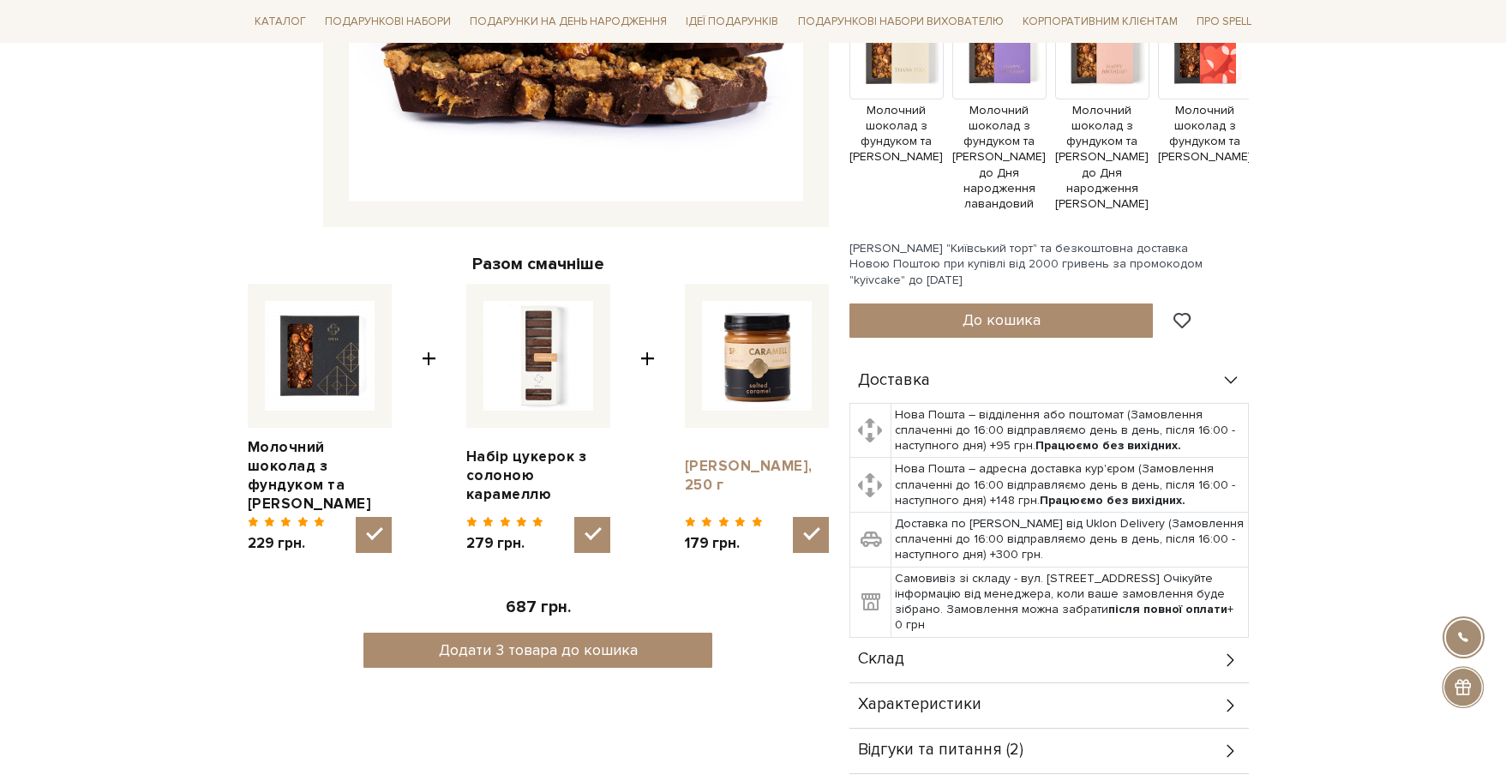
scroll to position [514, 0]
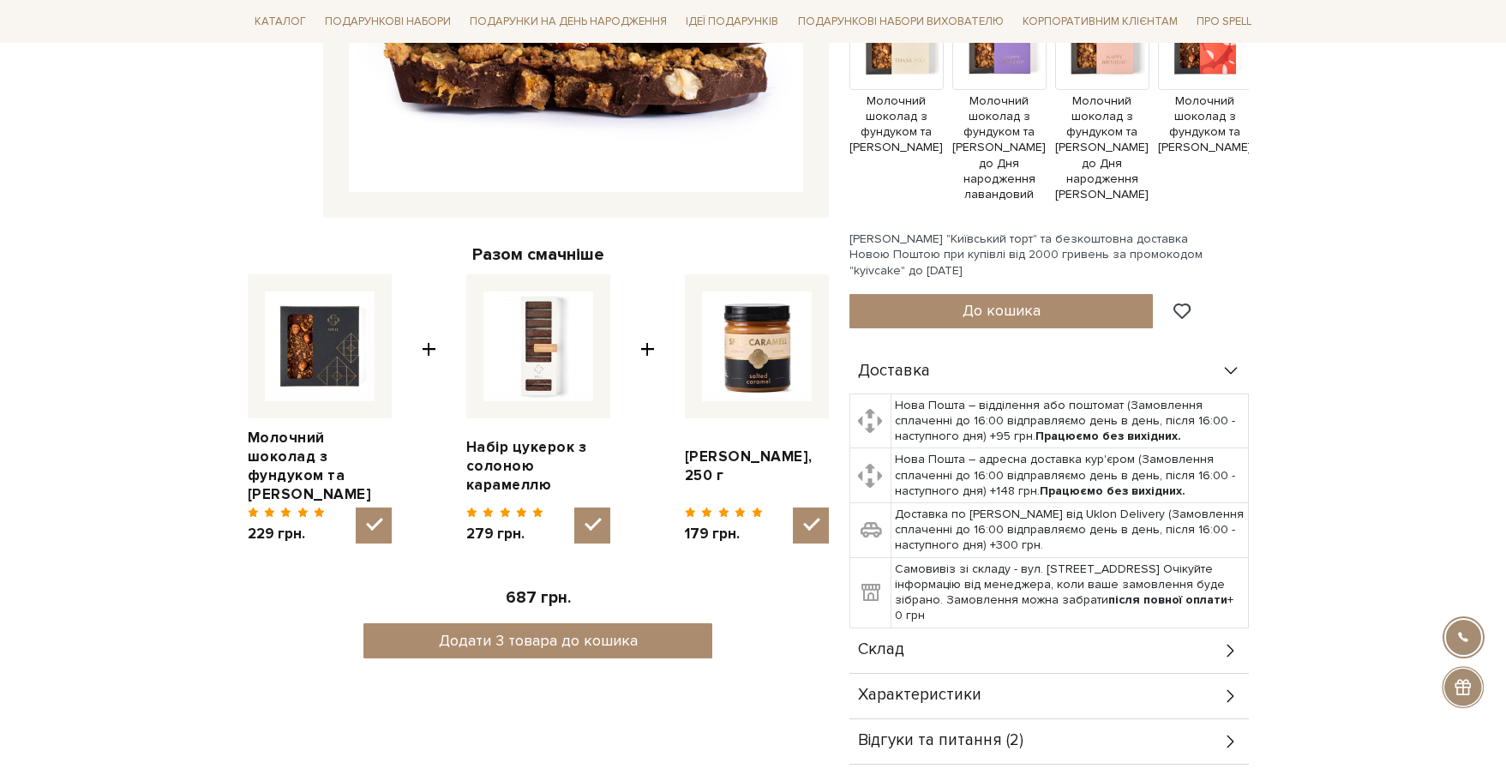
click at [945, 739] on span "Відгуки та питання (2)" at bounding box center [940, 740] width 165 height 15
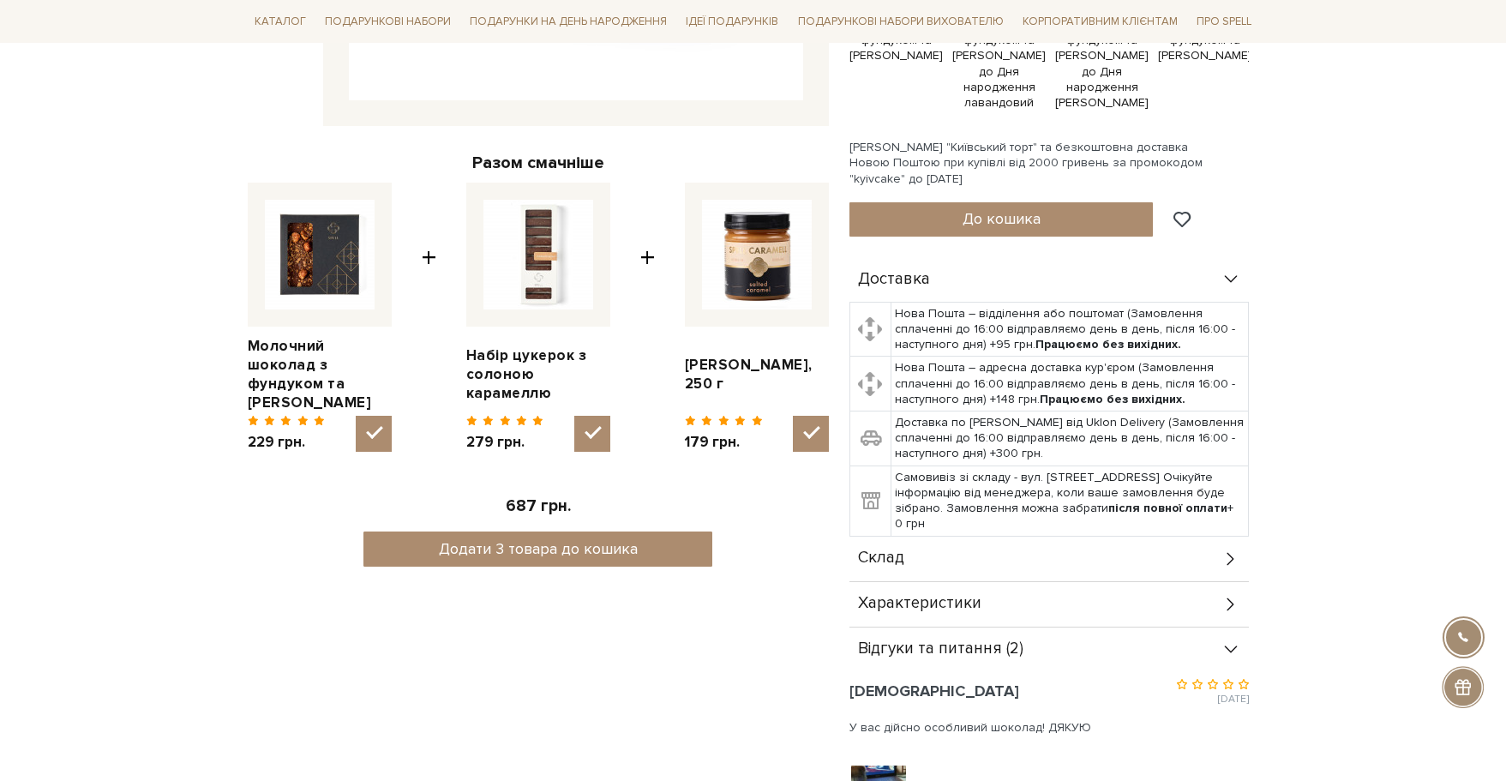
scroll to position [771, 0]
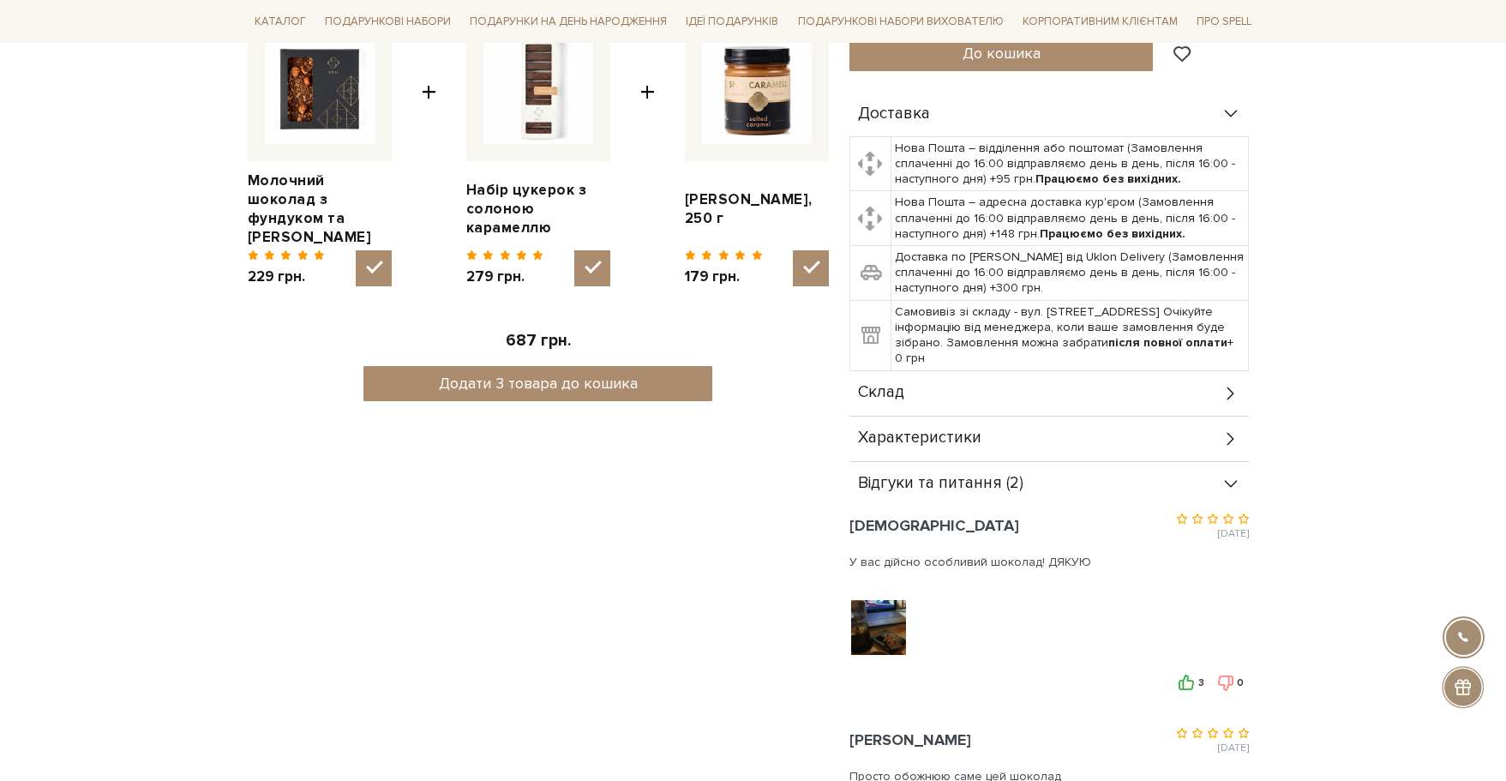
click at [928, 393] on div "Склад" at bounding box center [1048, 393] width 399 height 45
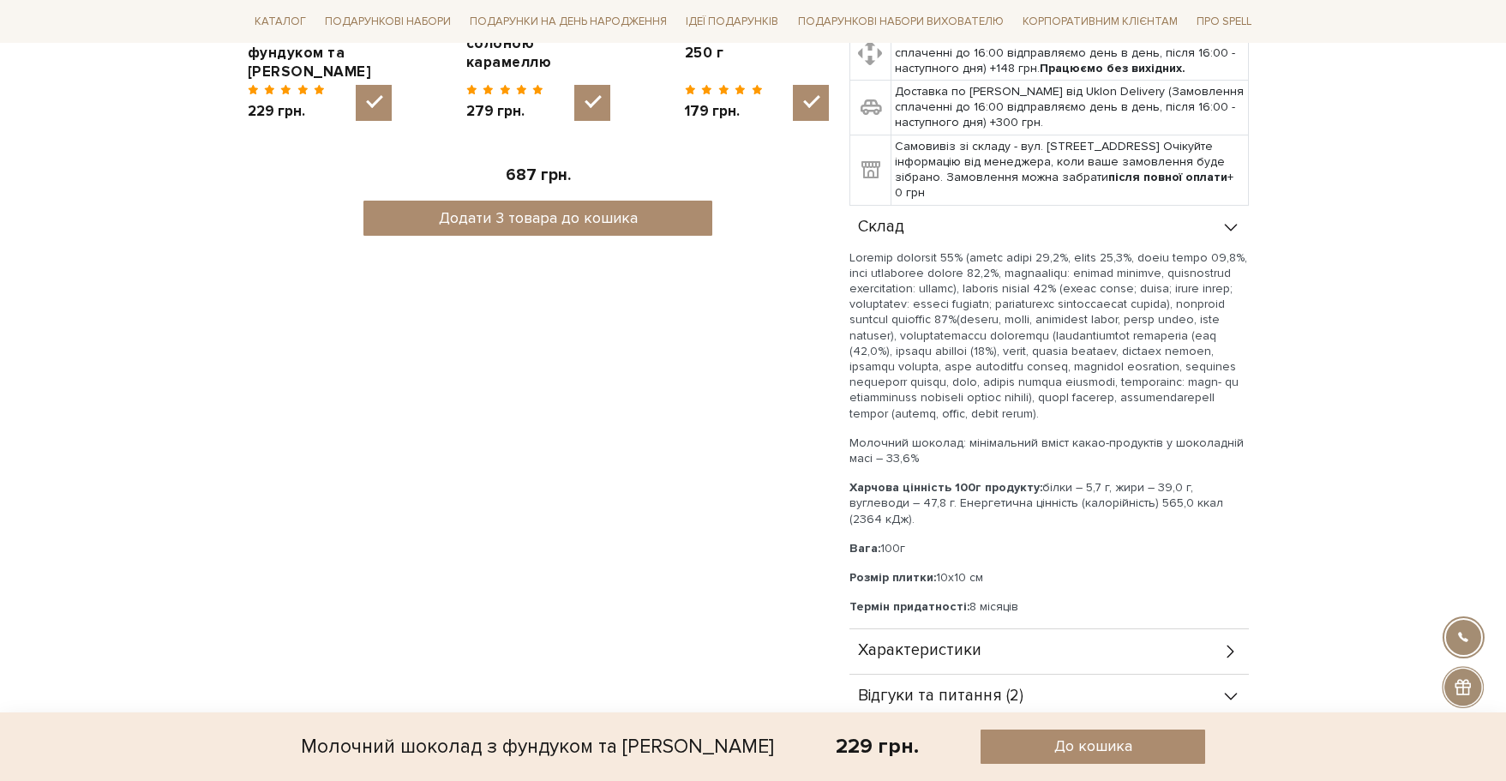
scroll to position [943, 0]
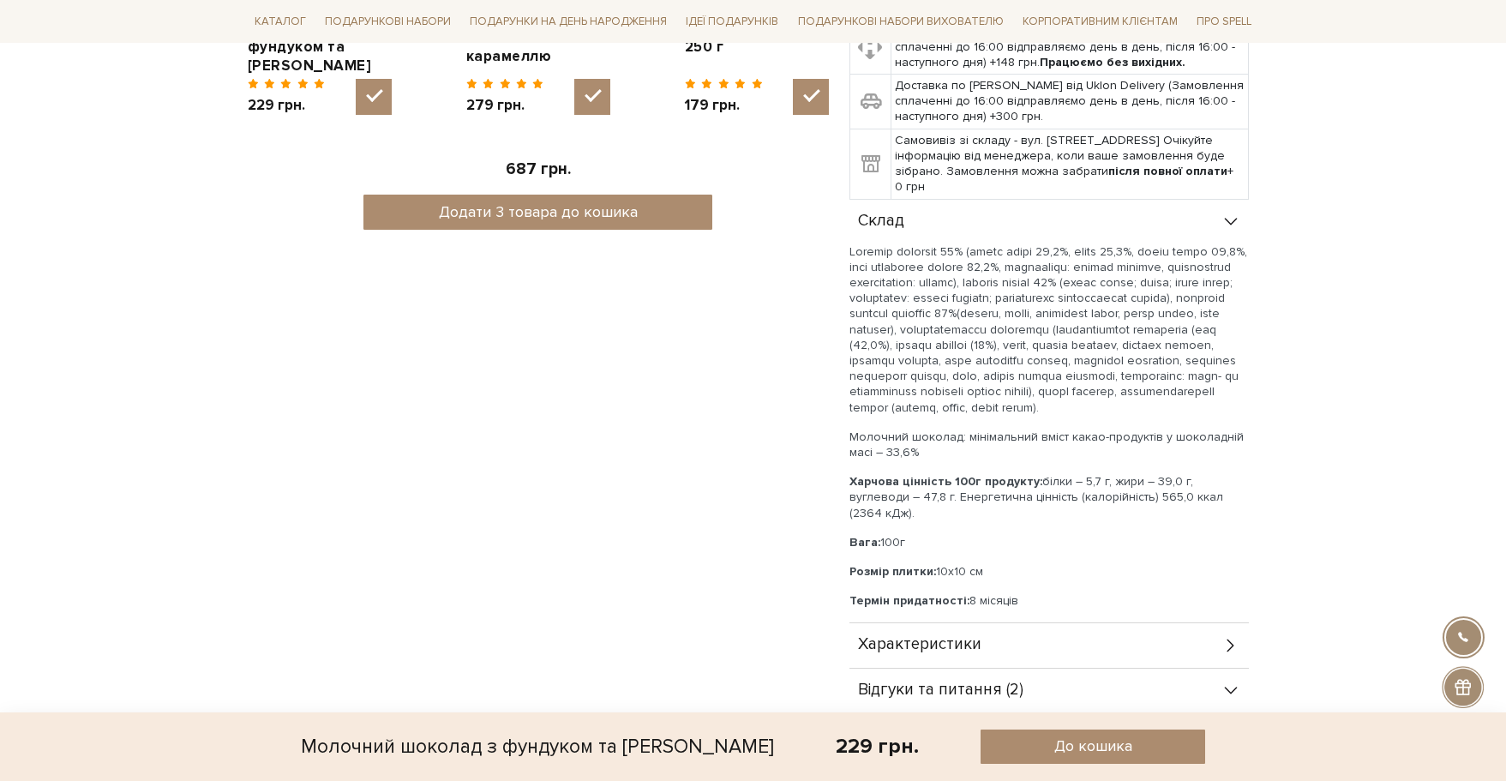
click at [895, 643] on span "Характеристики" at bounding box center [919, 644] width 123 height 15
